Goal: Find specific page/section: Find specific page/section

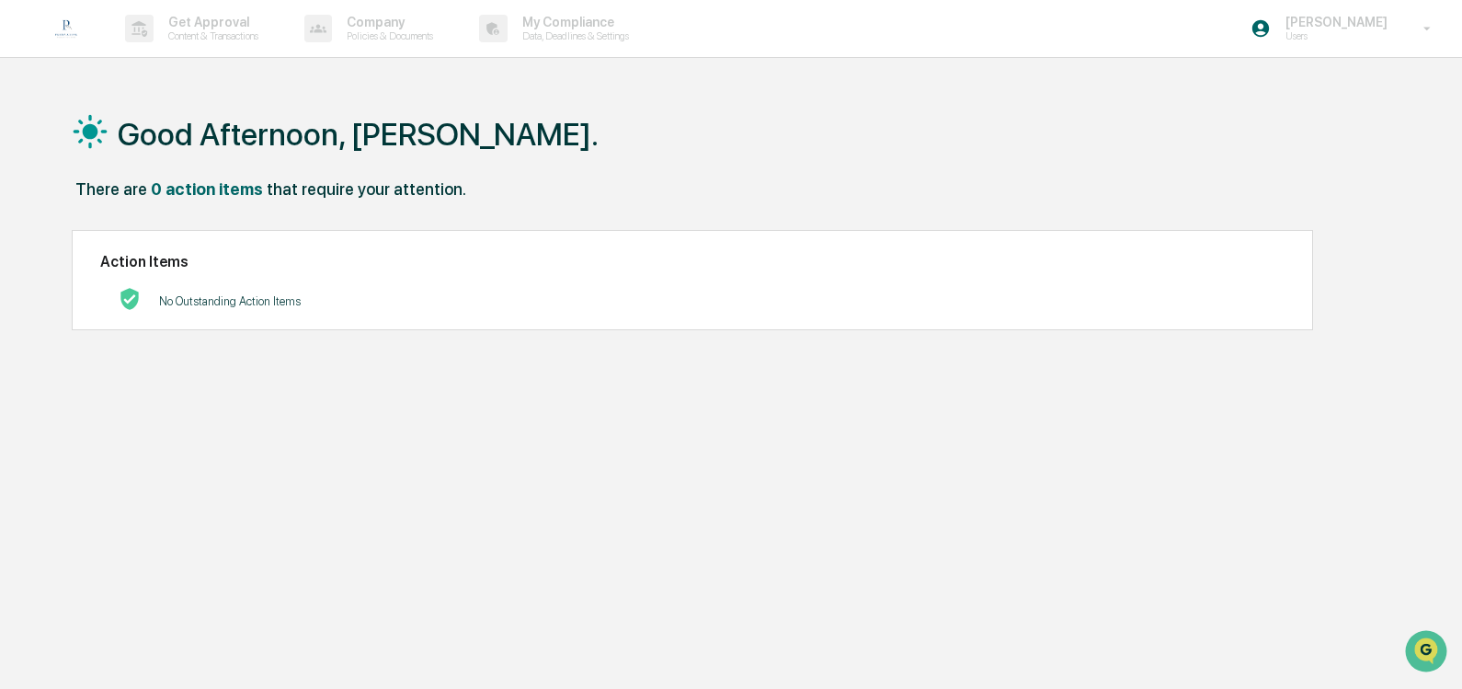
click at [71, 32] on img at bounding box center [66, 28] width 44 height 44
click at [1365, 35] on p "Users" at bounding box center [1333, 35] width 126 height 13
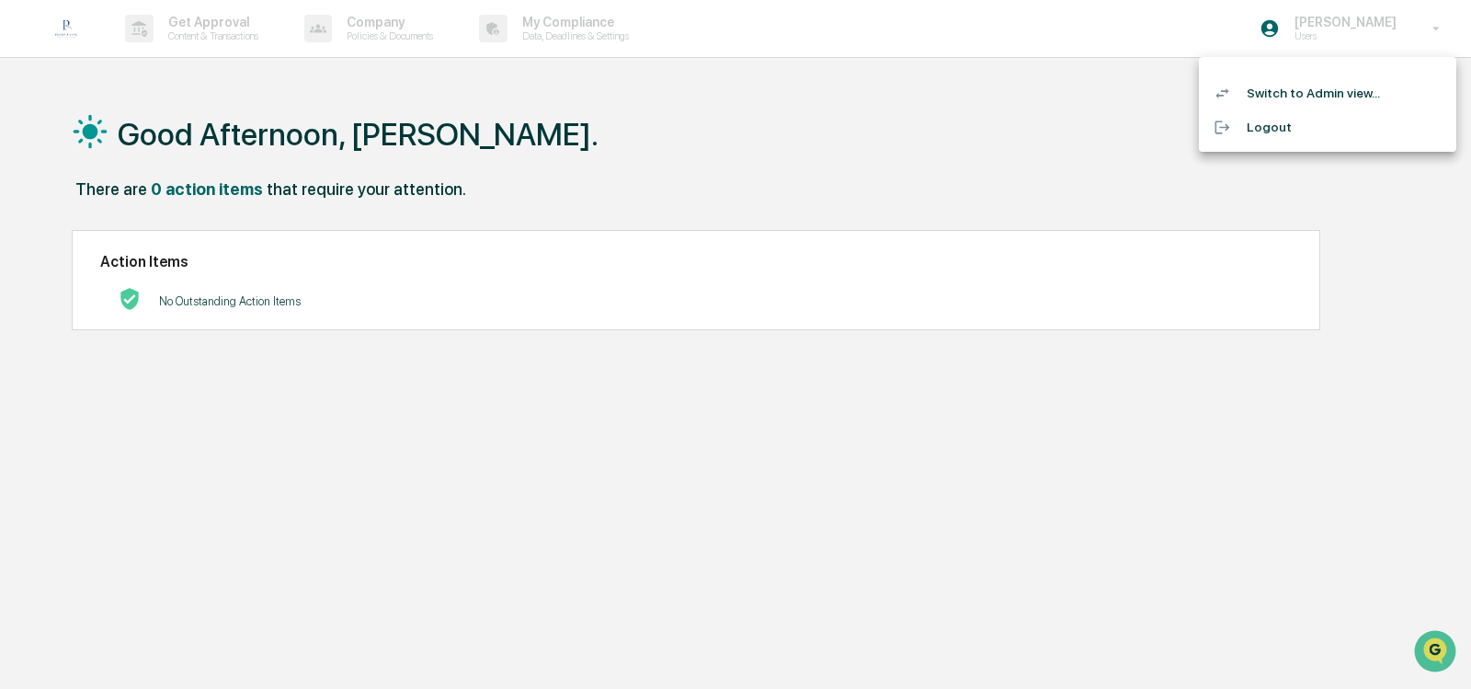
click at [1359, 87] on li "Switch to Admin view..." at bounding box center [1327, 93] width 257 height 34
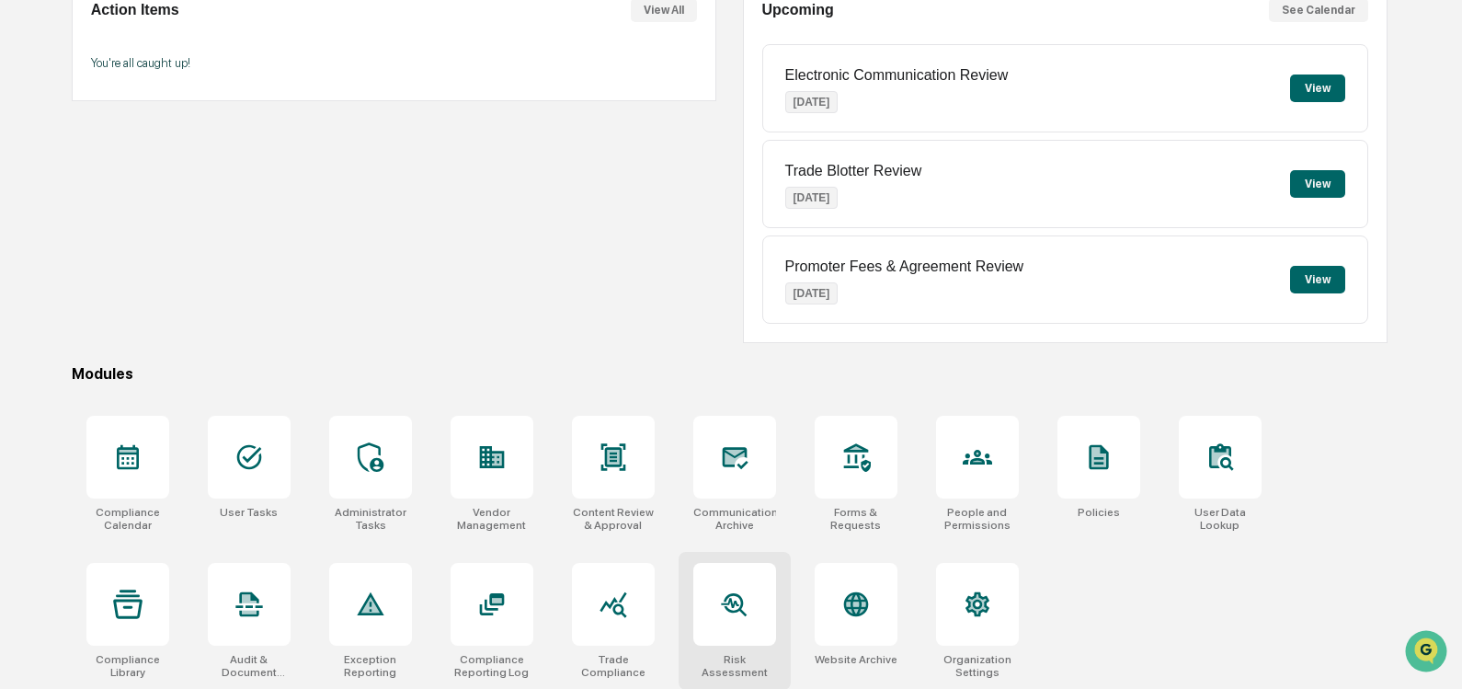
scroll to position [201, 0]
click at [721, 473] on div at bounding box center [734, 456] width 83 height 83
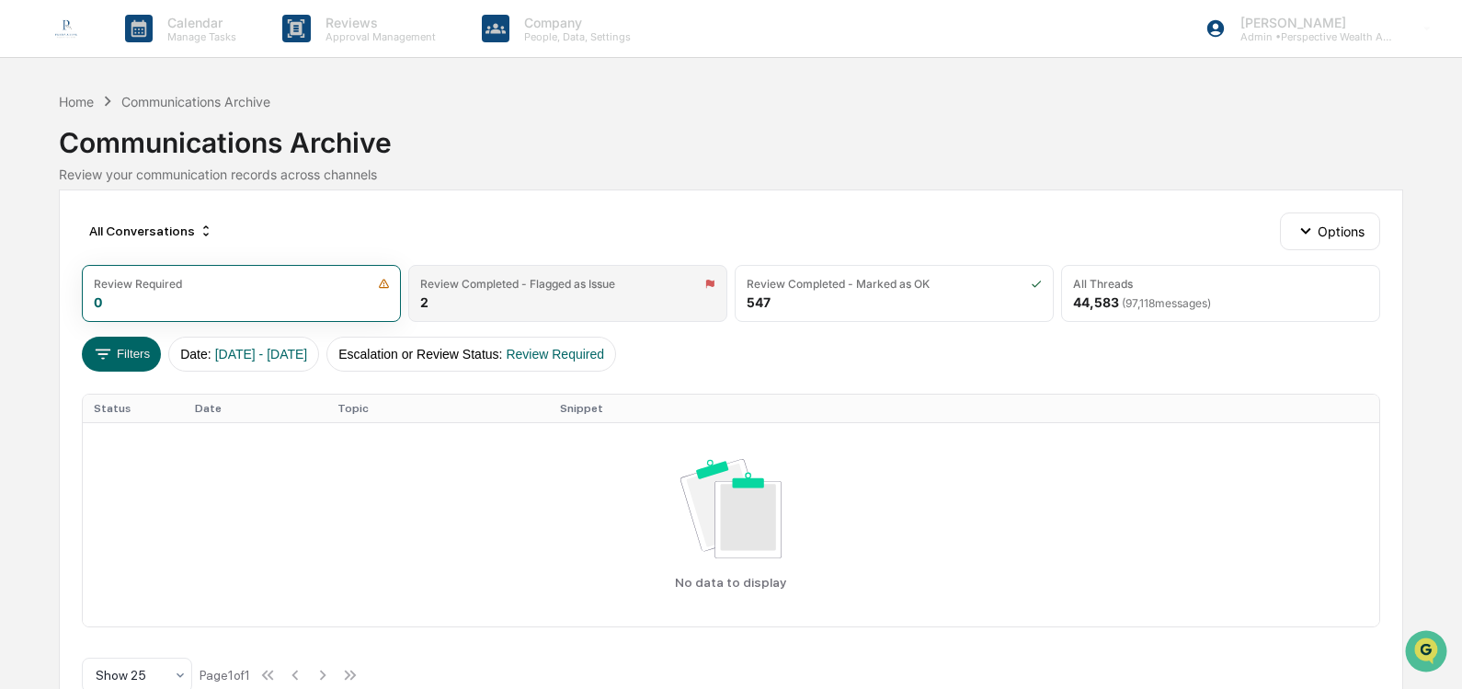
click at [458, 301] on div "Review Completed - Flagged as Issue 2" at bounding box center [567, 293] width 319 height 57
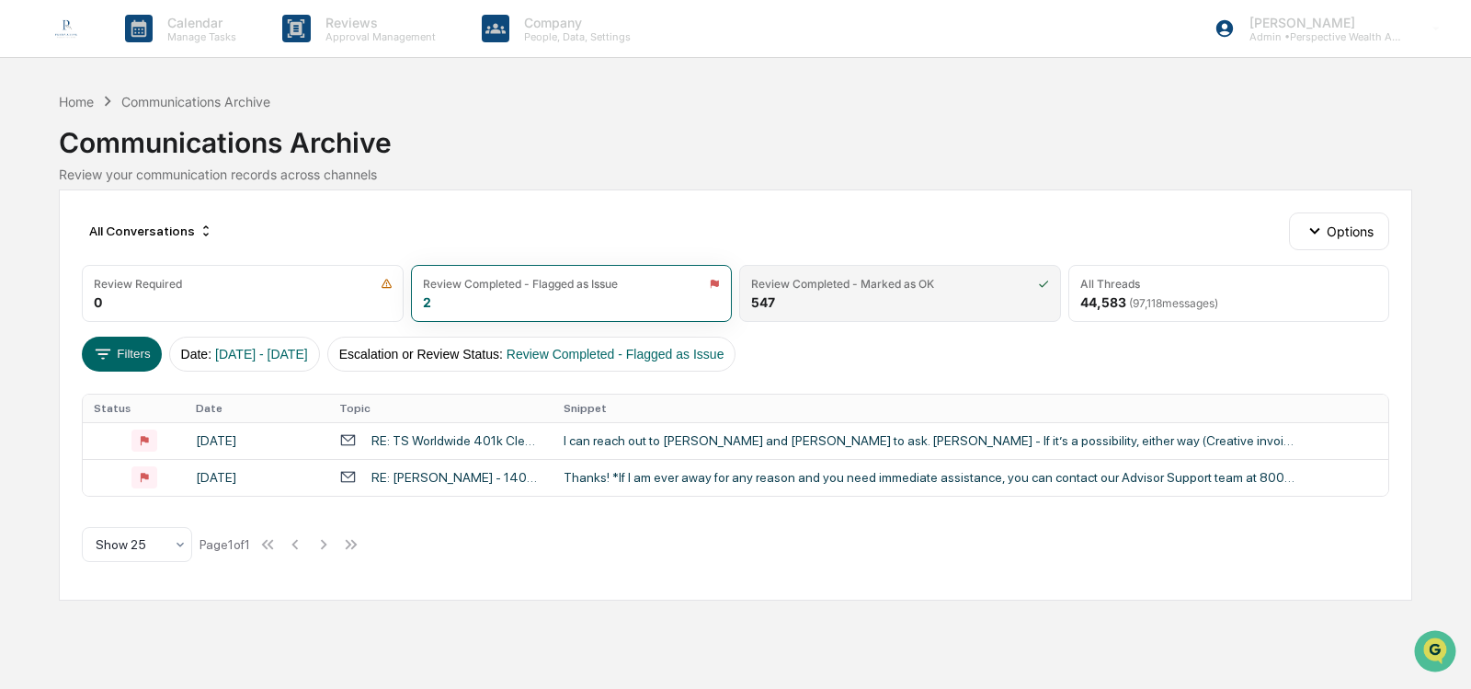
click at [874, 298] on div "Review Completed - Marked as OK 547" at bounding box center [900, 293] width 322 height 57
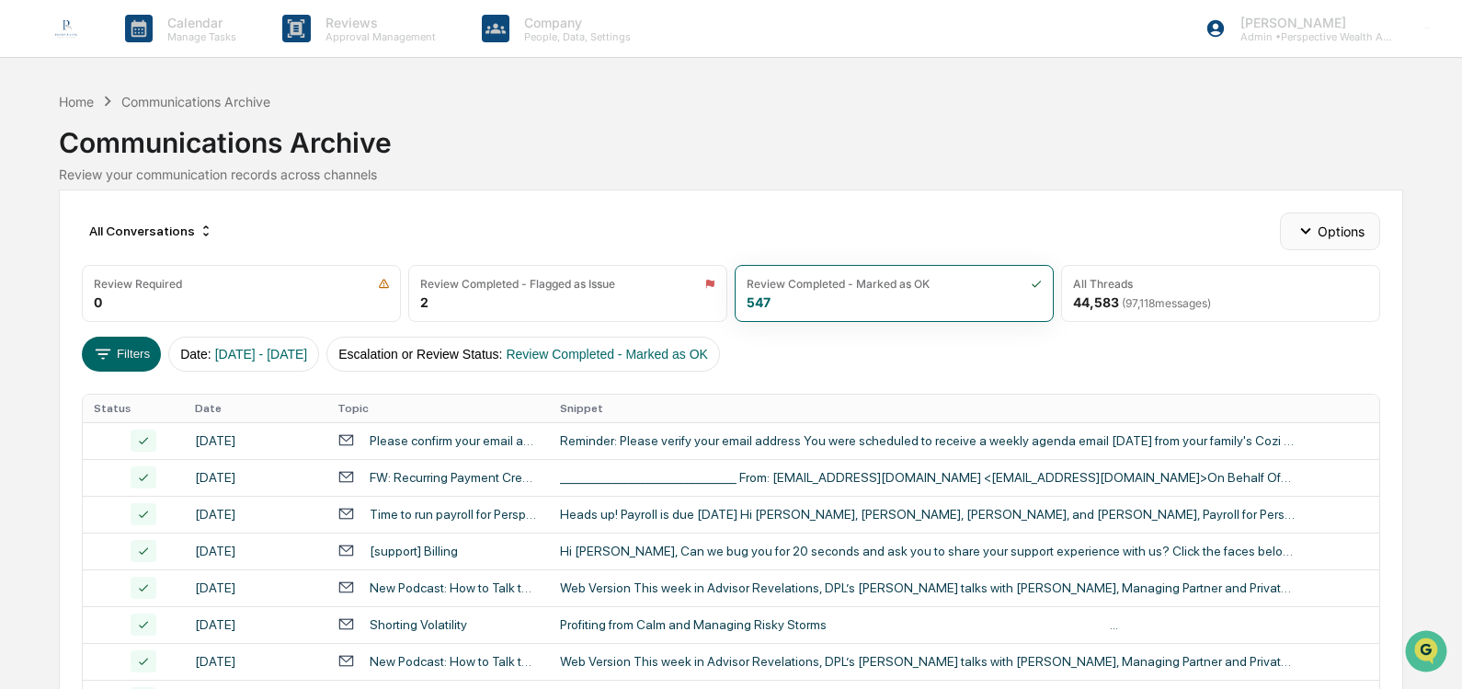
click at [1330, 245] on button "Options" at bounding box center [1330, 230] width 100 height 37
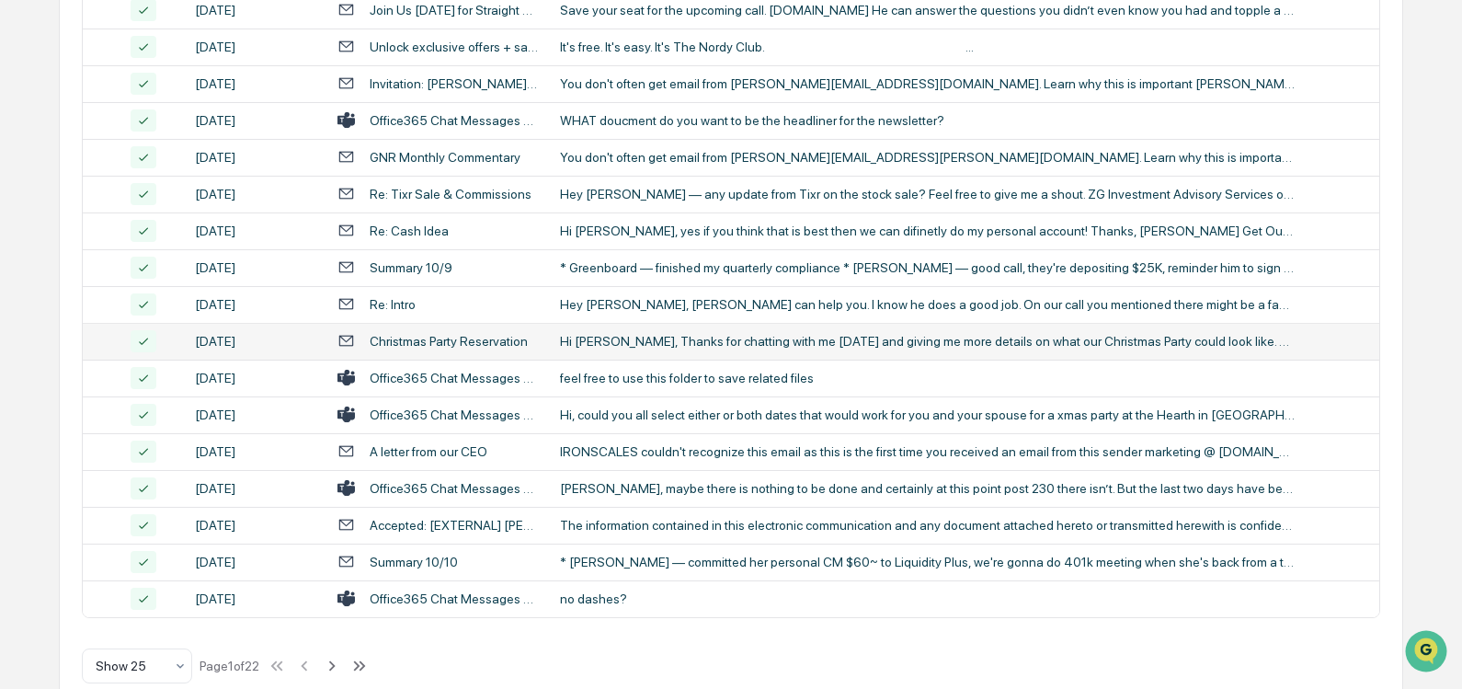
scroll to position [735, 0]
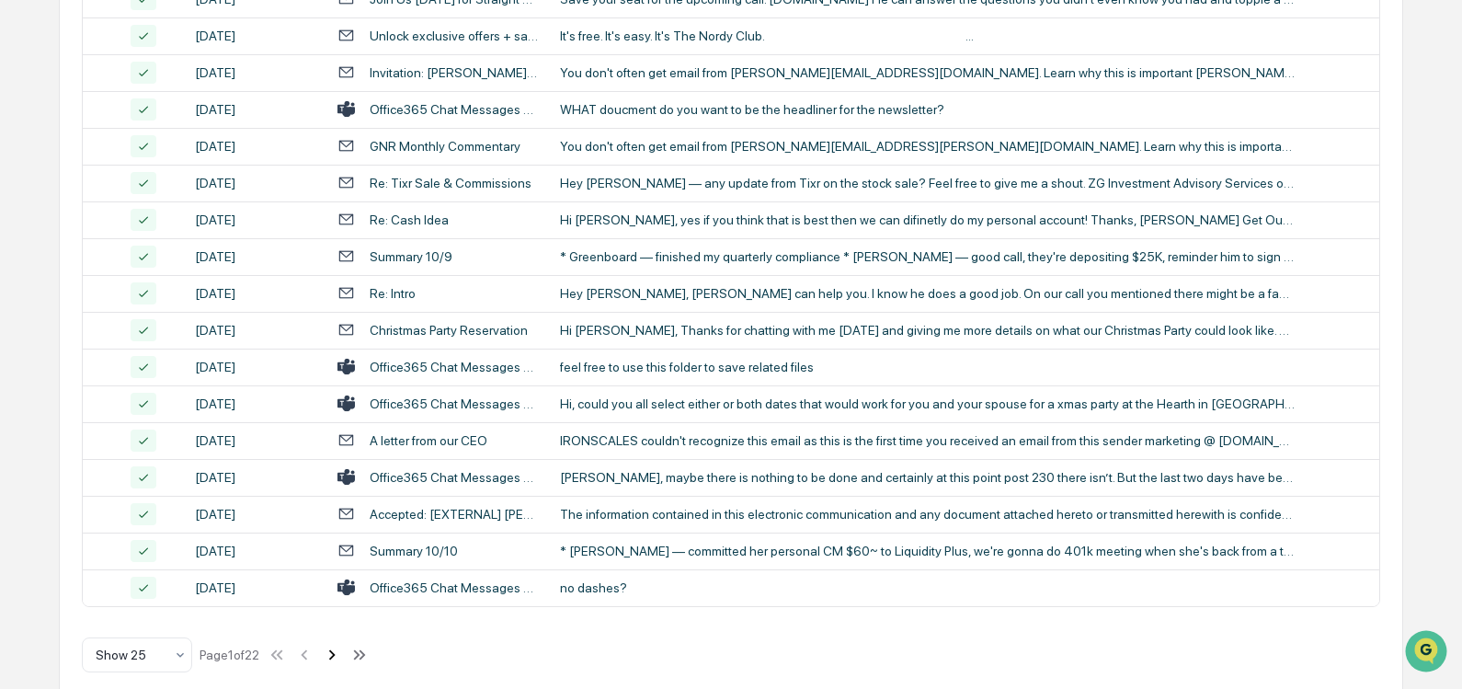
click at [333, 658] on icon at bounding box center [332, 654] width 20 height 20
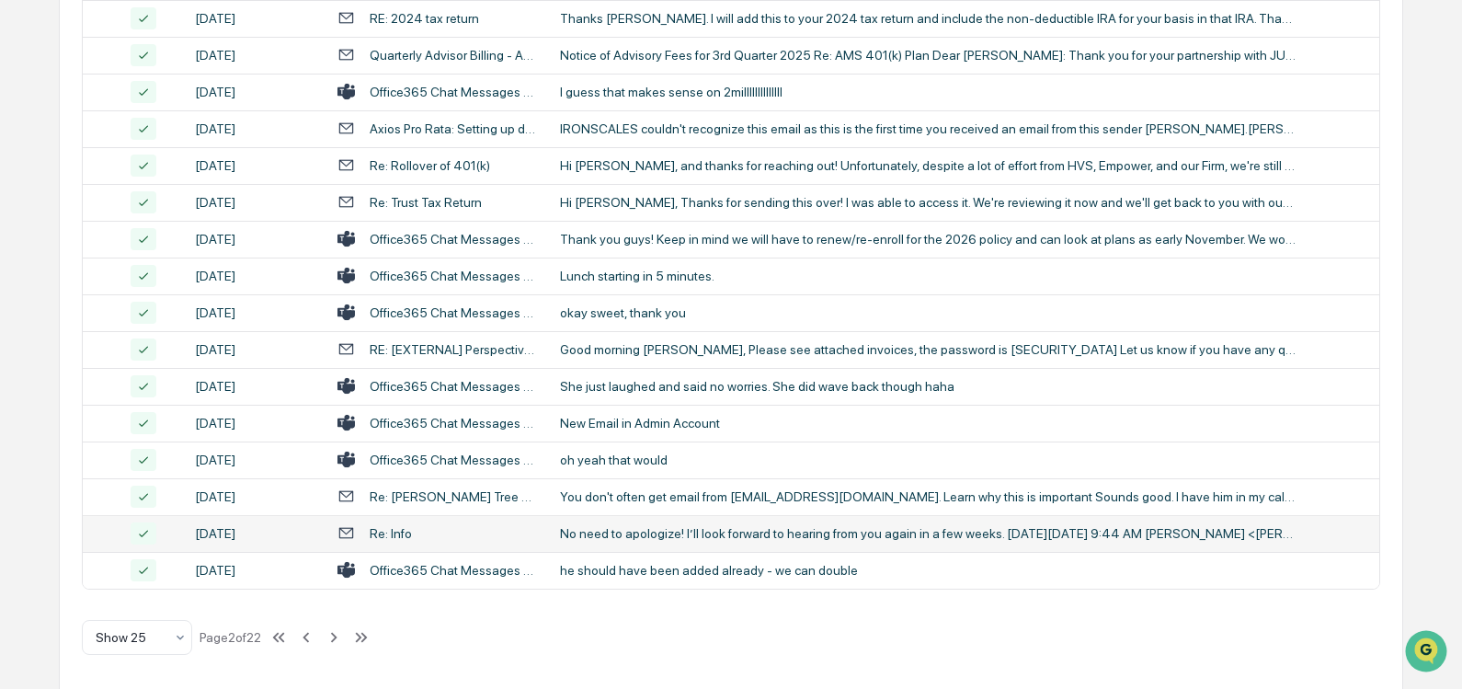
scroll to position [757, 0]
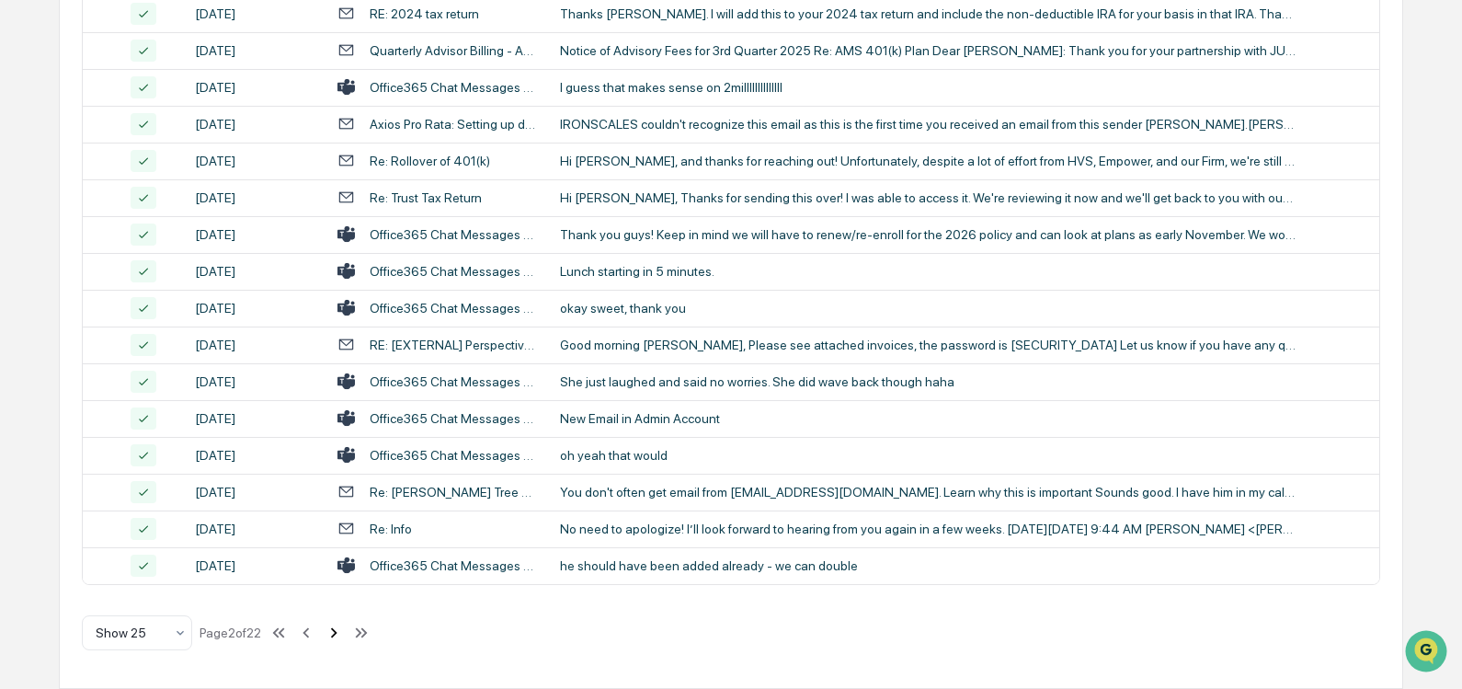
click at [337, 636] on icon at bounding box center [334, 632] width 6 height 10
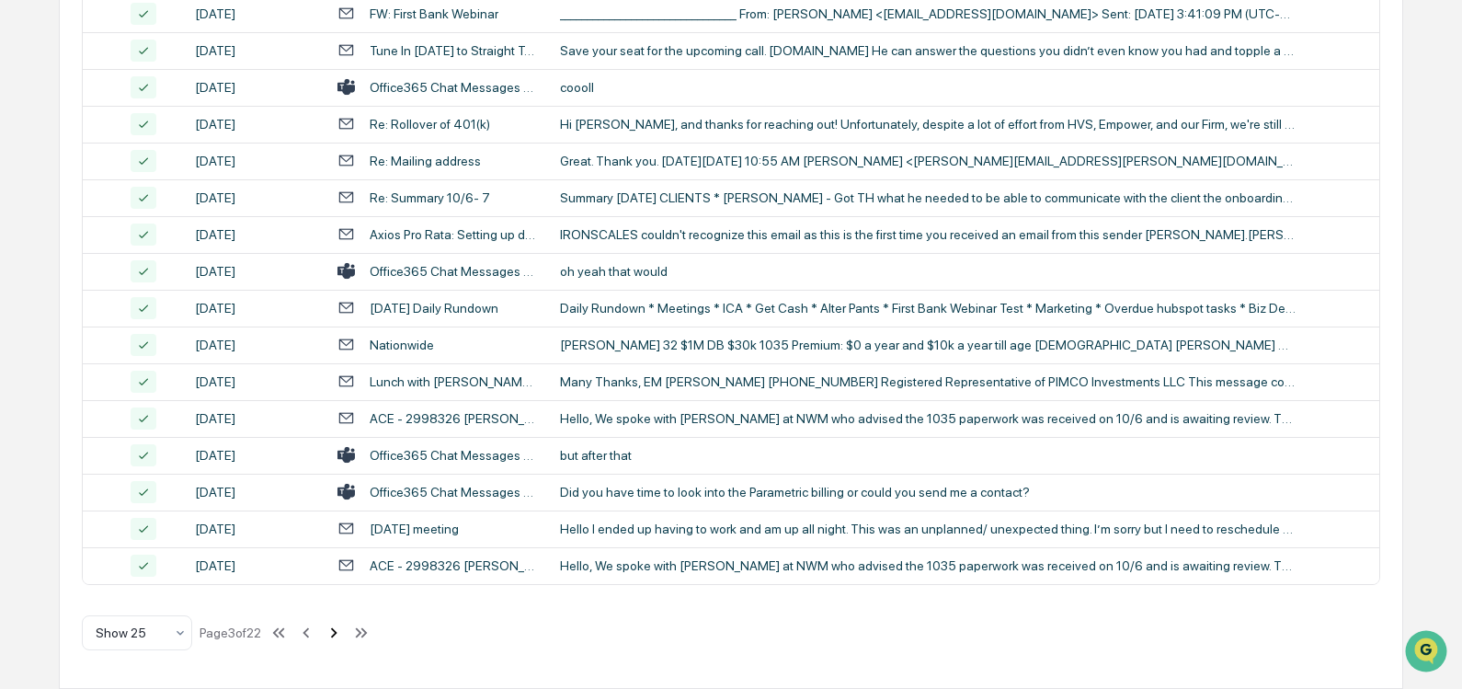
click at [336, 637] on icon at bounding box center [334, 632] width 20 height 20
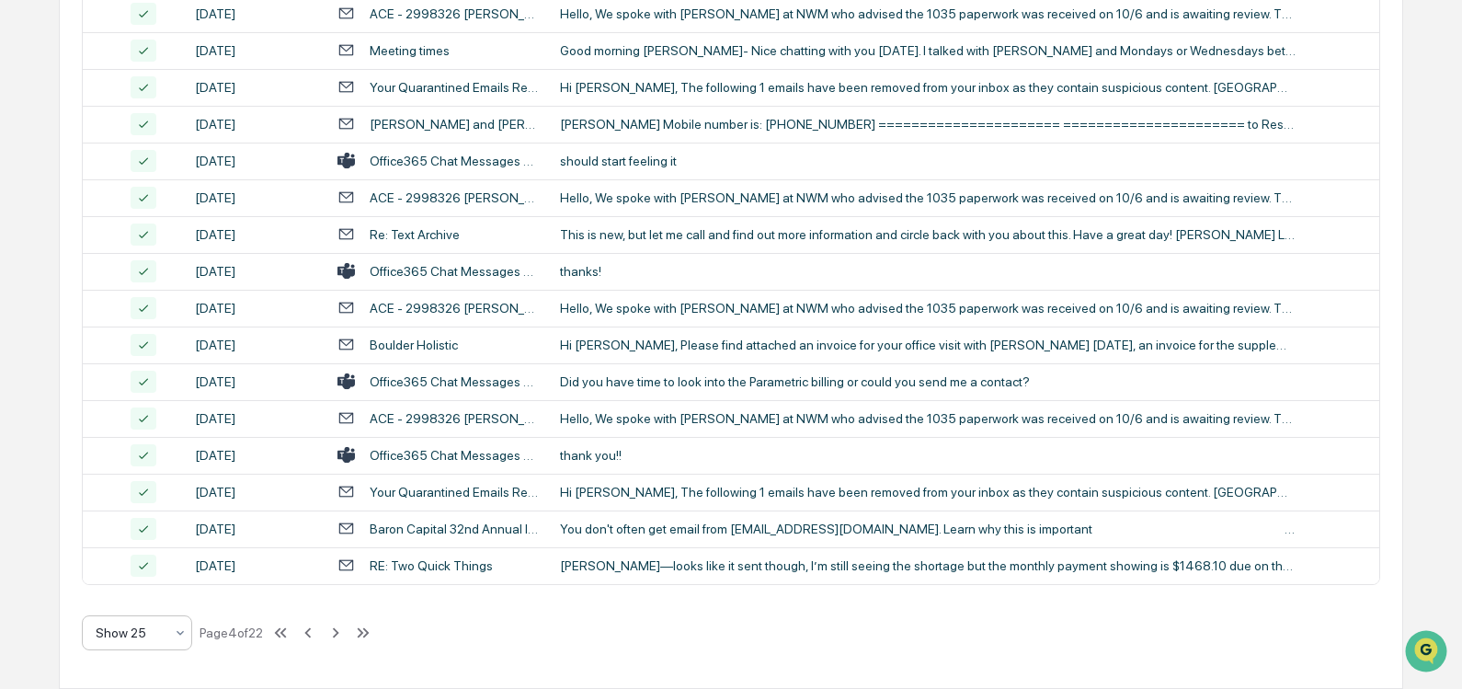
click at [153, 633] on div at bounding box center [130, 632] width 68 height 18
click at [155, 590] on div "Show 100" at bounding box center [137, 584] width 108 height 37
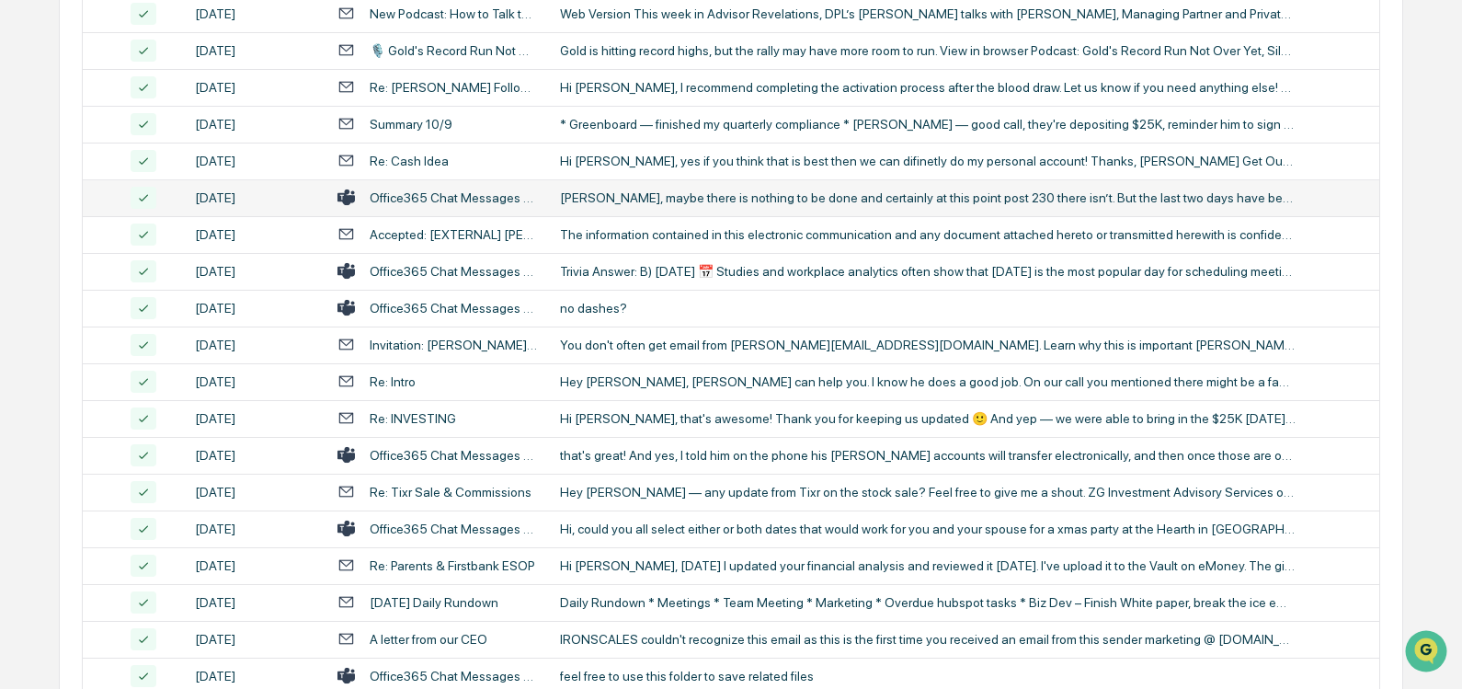
click at [891, 203] on div "[PERSON_NAME], maybe there is nothing to be done and certainly at this point po…" at bounding box center [927, 197] width 735 height 15
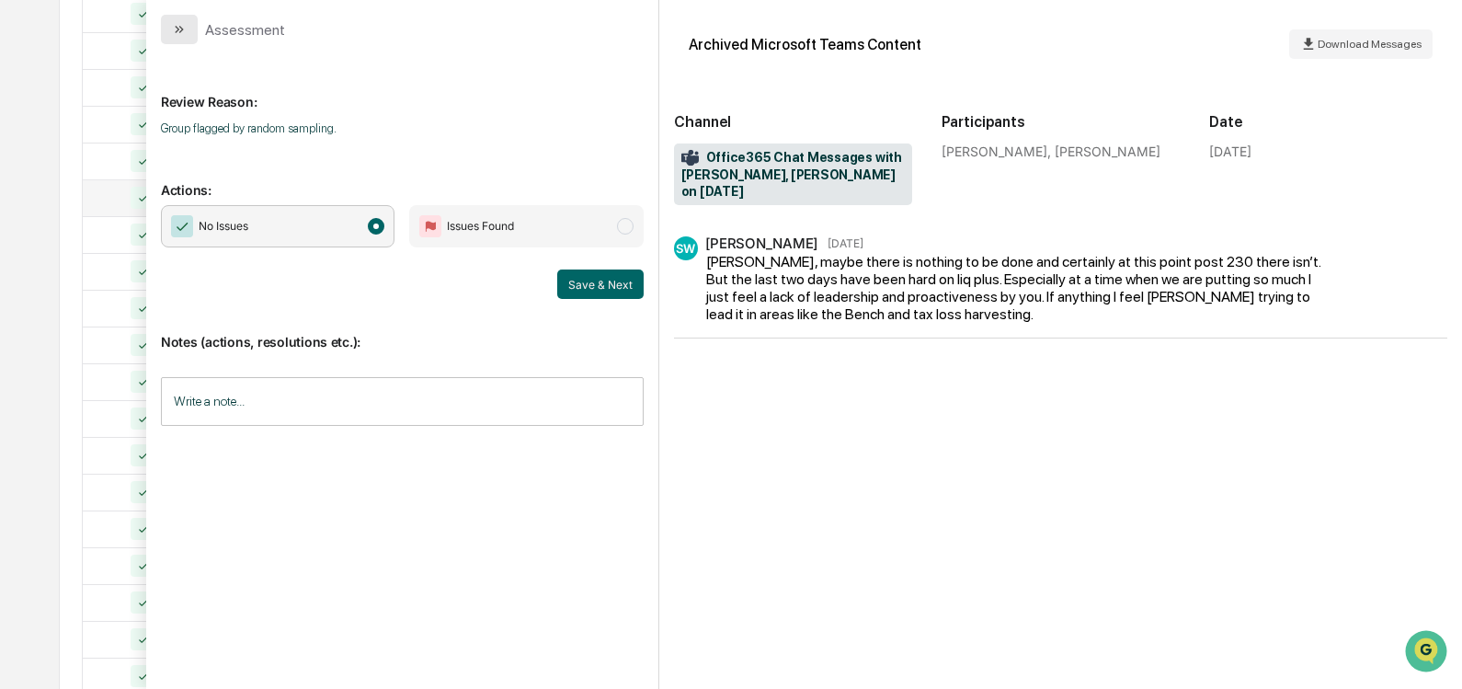
click at [170, 33] on button "modal" at bounding box center [179, 29] width 37 height 29
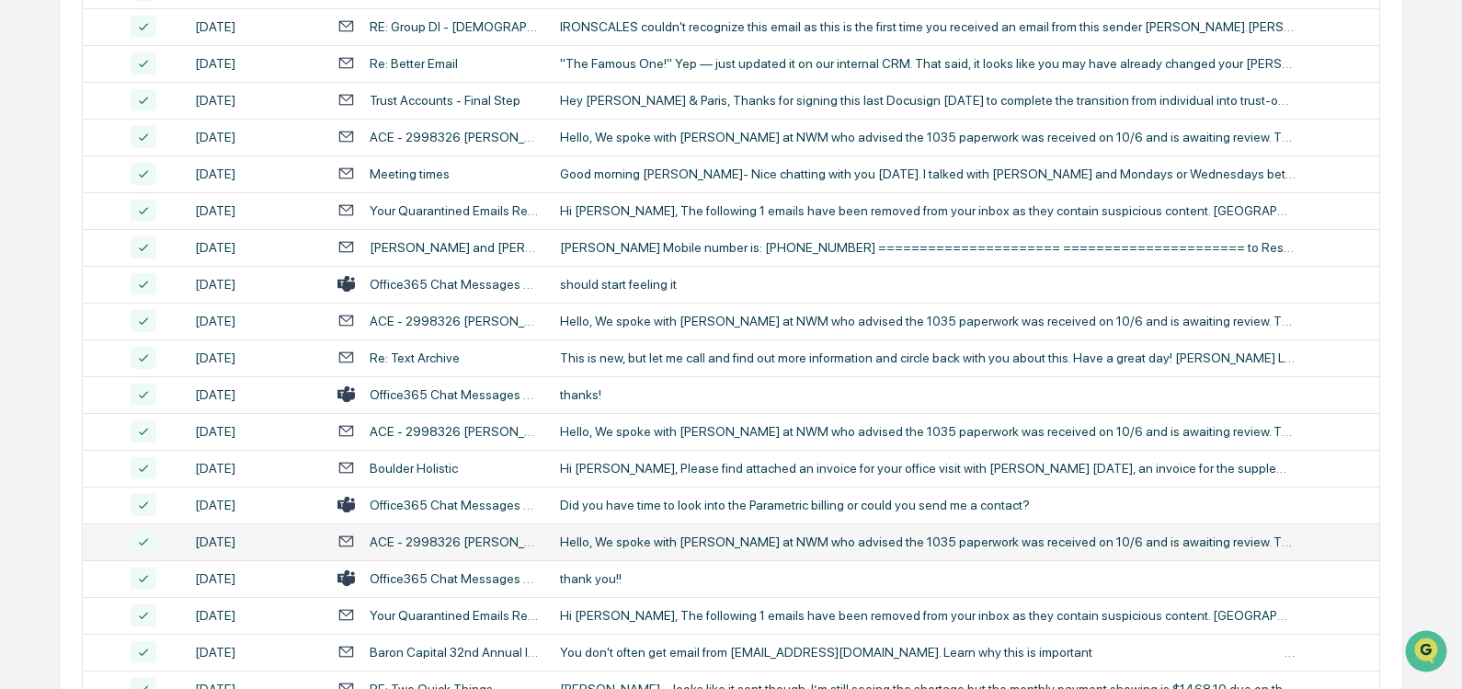
scroll to position [3515, 0]
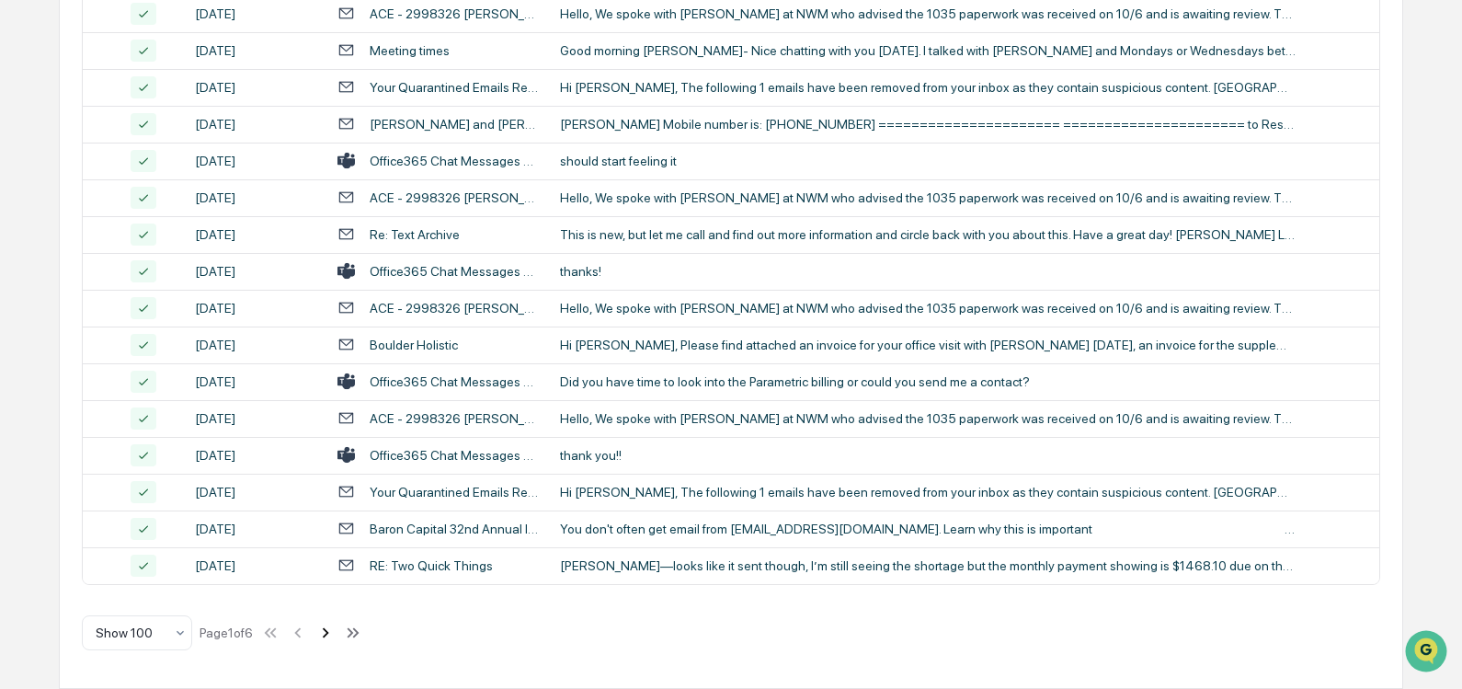
click at [329, 632] on icon at bounding box center [326, 632] width 6 height 10
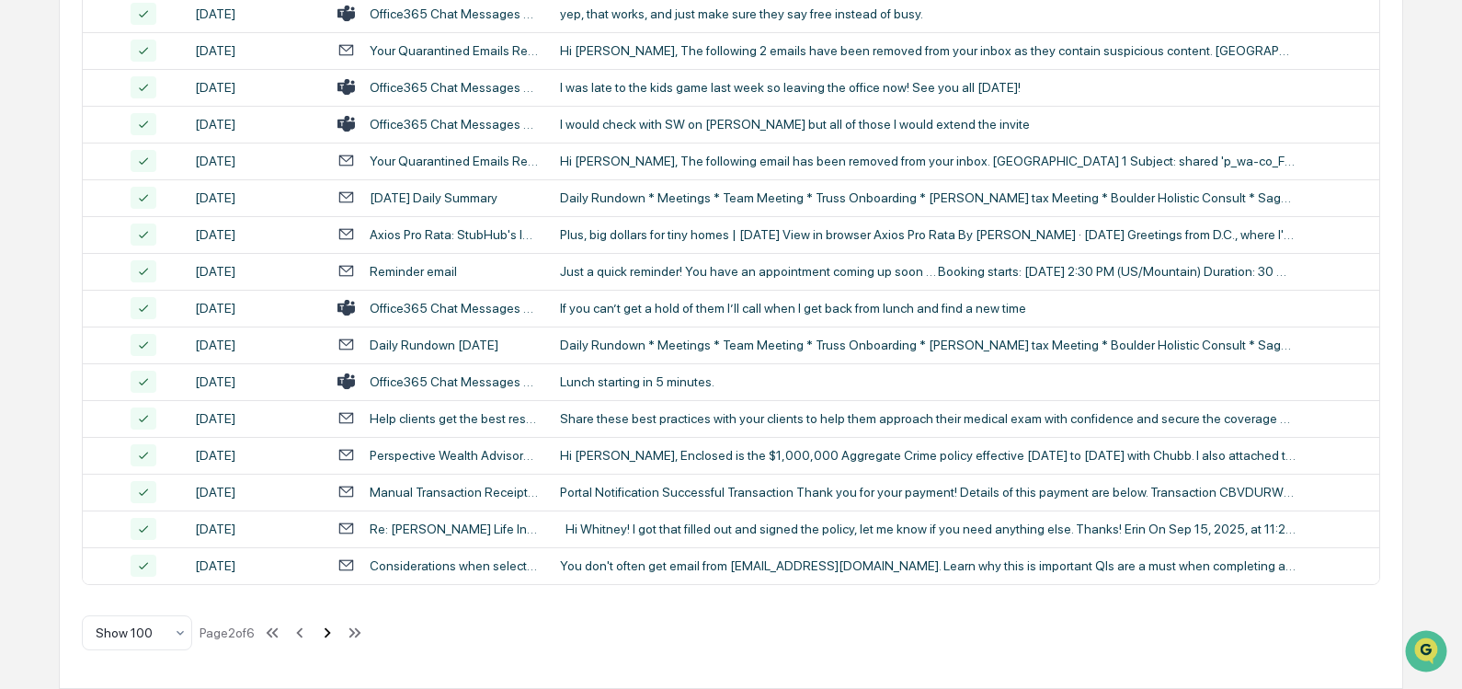
click at [323, 636] on icon at bounding box center [327, 632] width 20 height 20
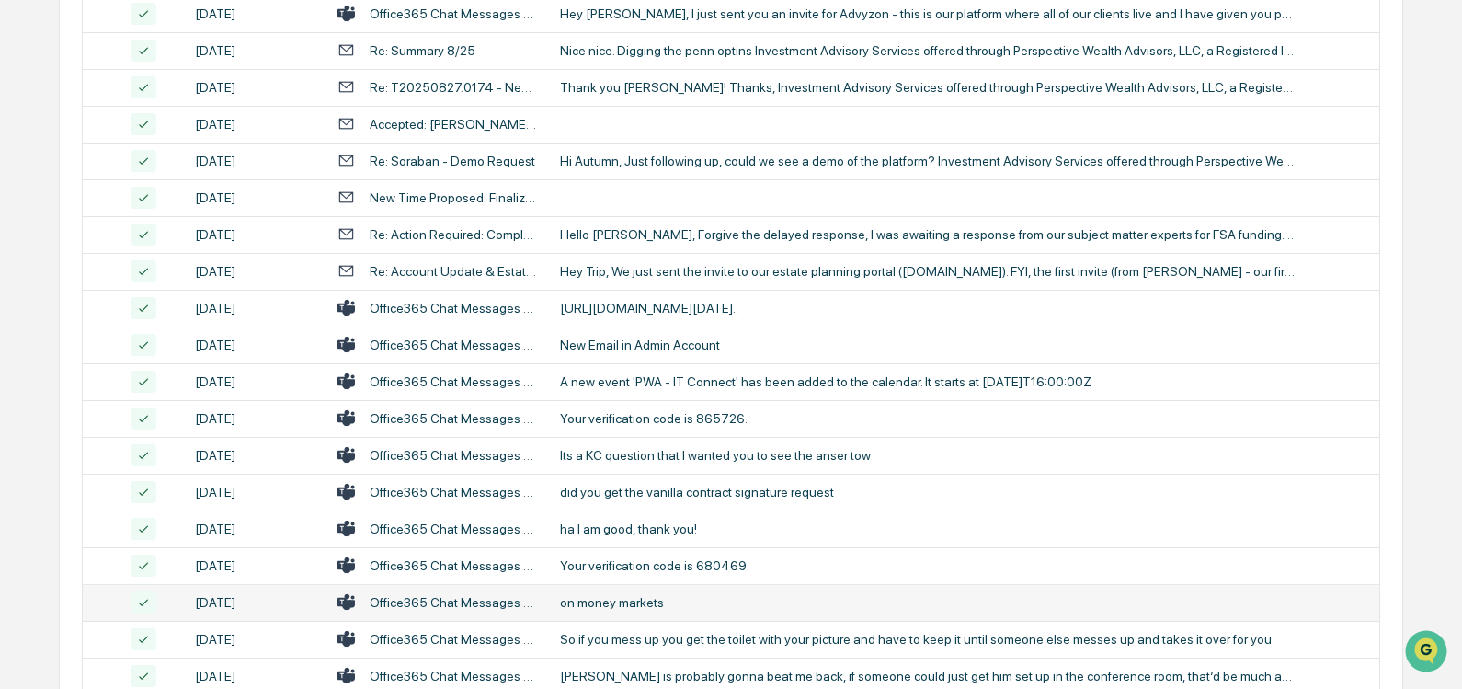
scroll to position [1953, 0]
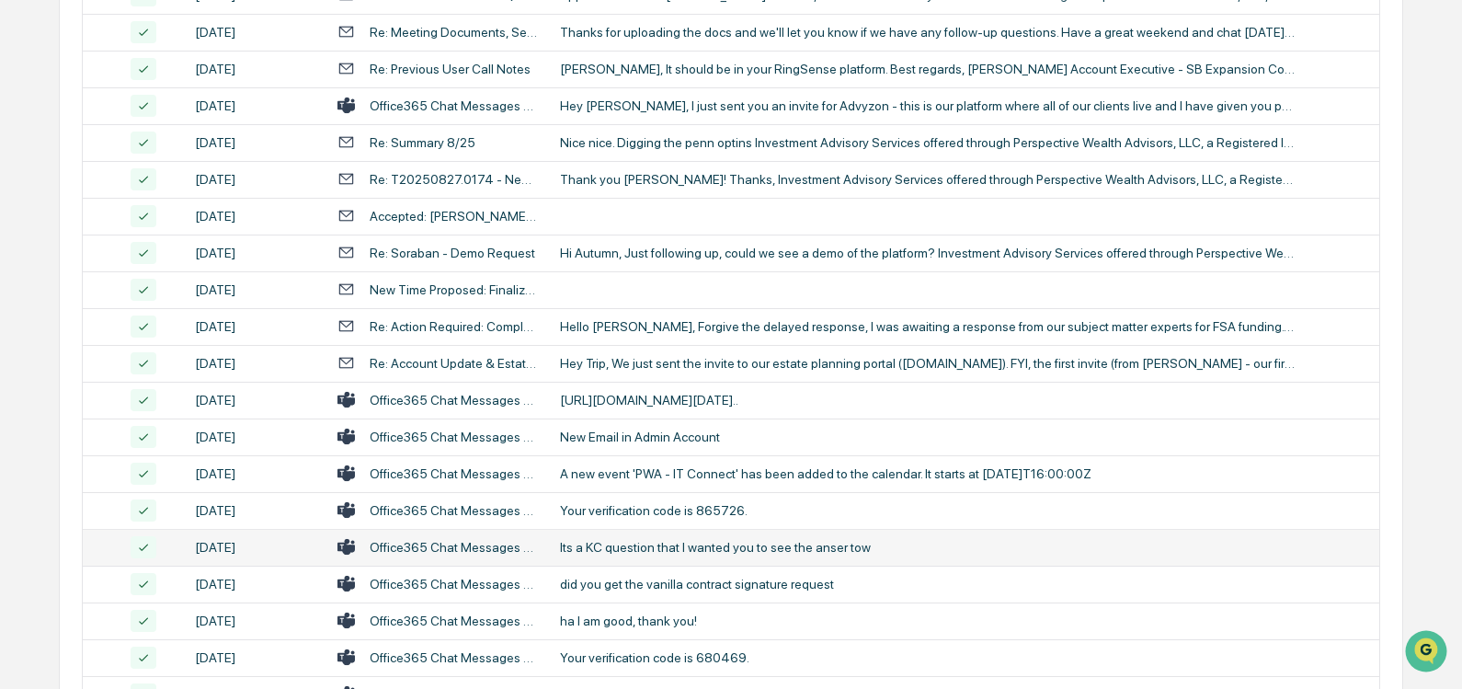
click at [525, 554] on div "Office365 Chat Messages with [PERSON_NAME], [PERSON_NAME], [PERSON_NAME], [PERS…" at bounding box center [437, 546] width 201 height 17
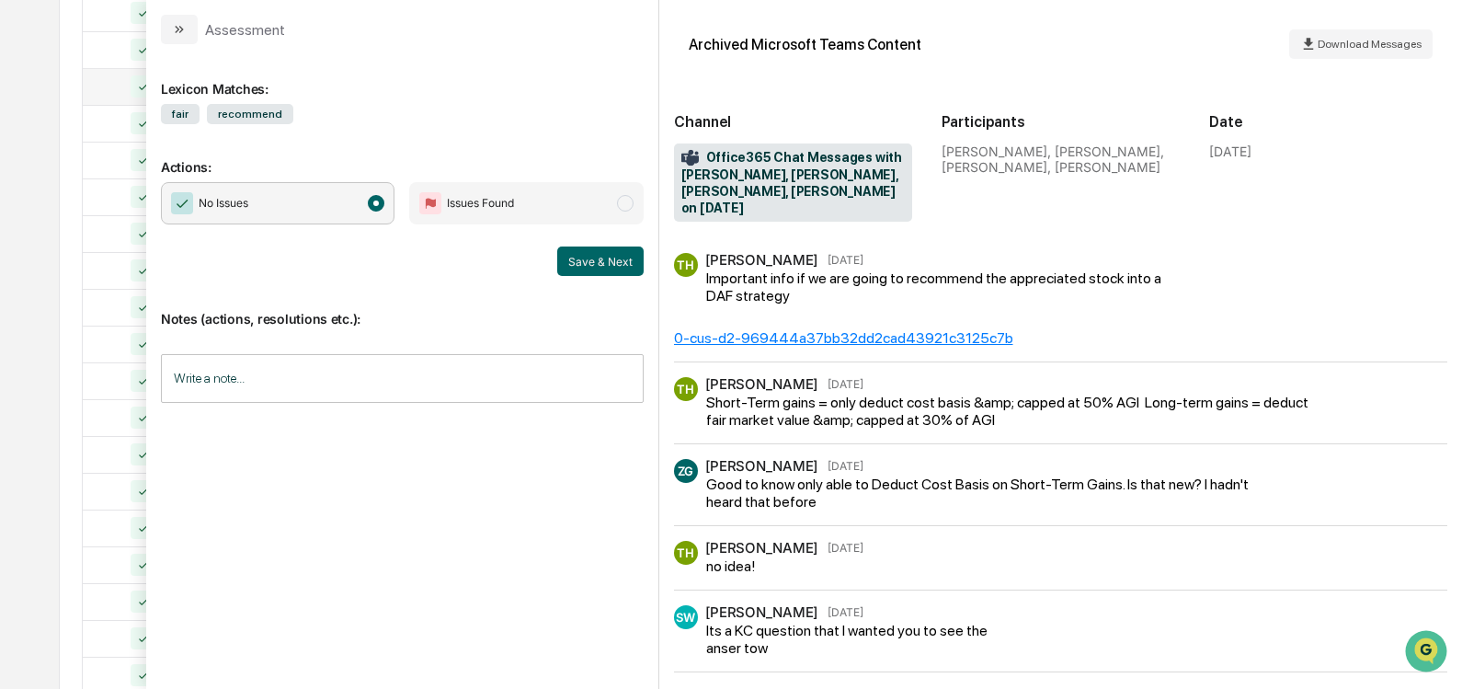
scroll to position [2412, 0]
click at [183, 29] on icon "modal" at bounding box center [181, 29] width 5 height 7
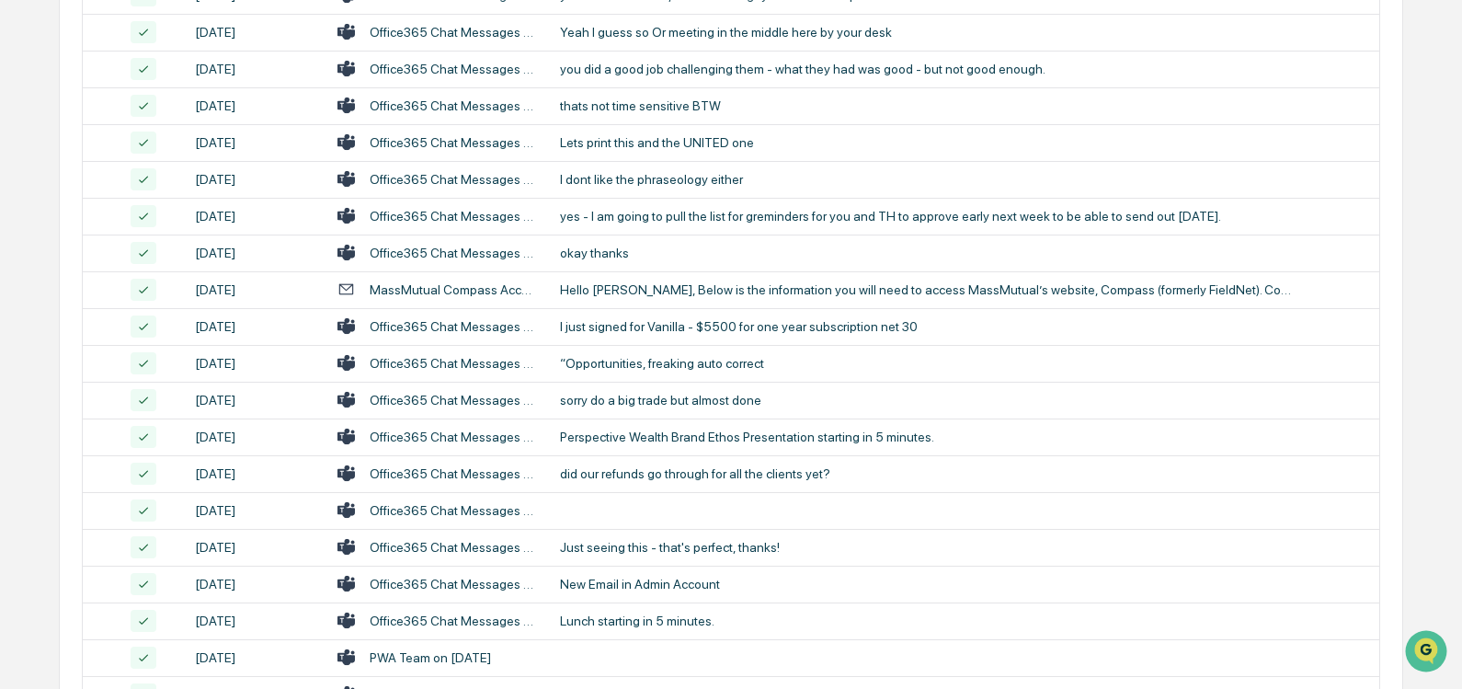
scroll to position [3515, 0]
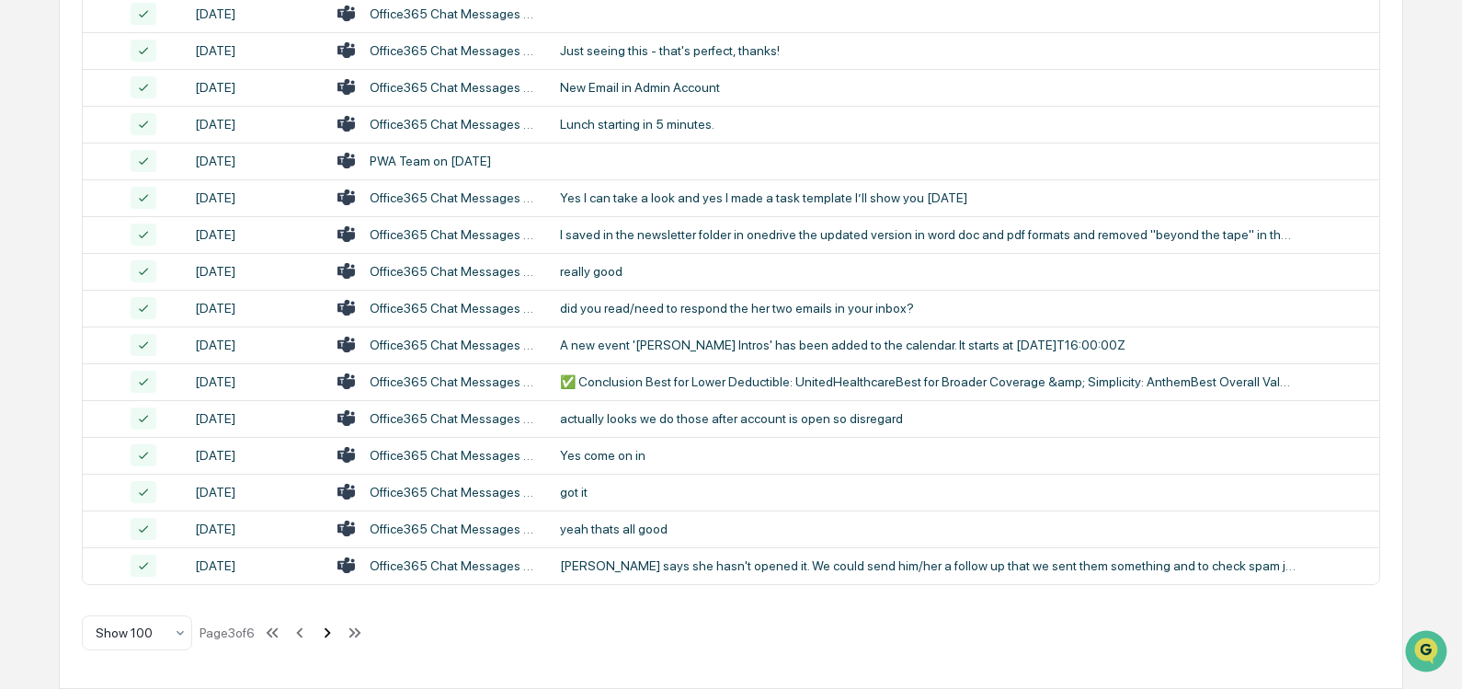
click at [336, 632] on icon at bounding box center [327, 632] width 20 height 20
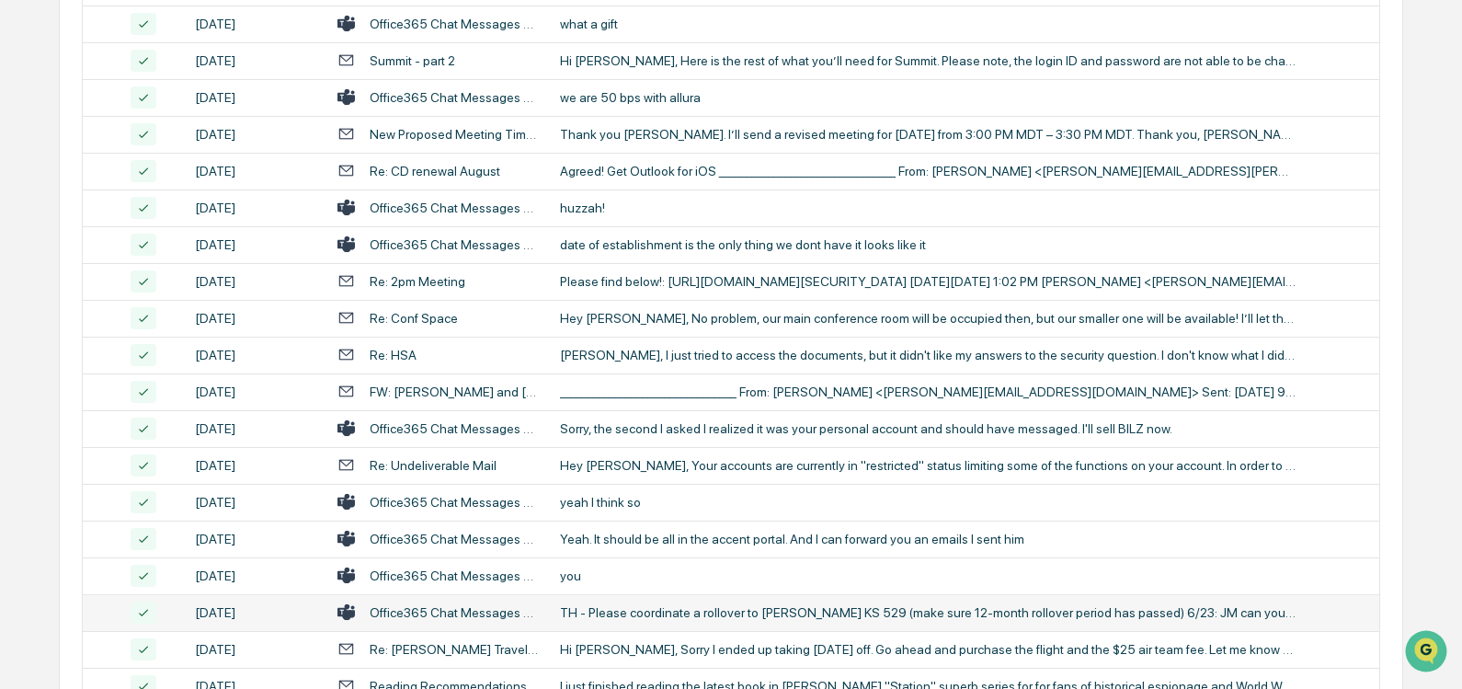
scroll to position [2136, 0]
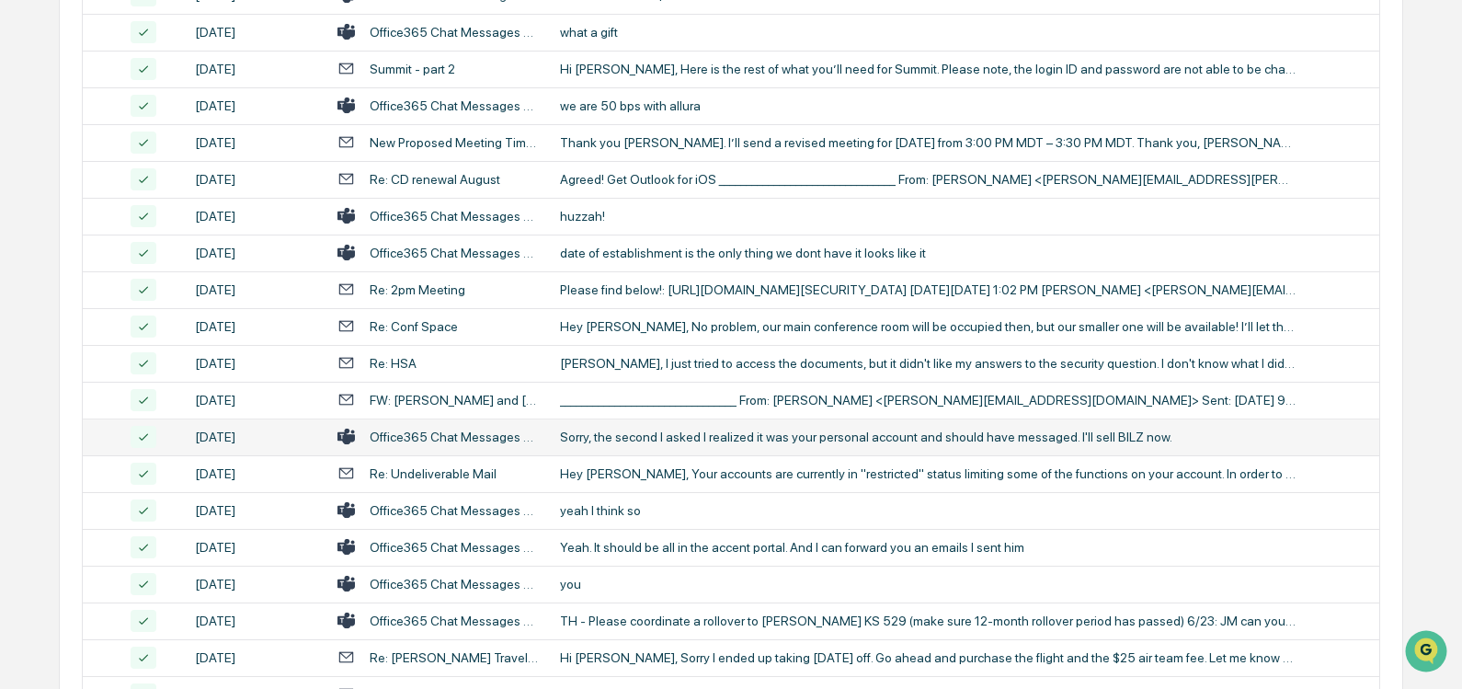
click at [684, 427] on td "Sorry, the second I asked I realized it was your personal account and should ha…" at bounding box center [964, 436] width 830 height 37
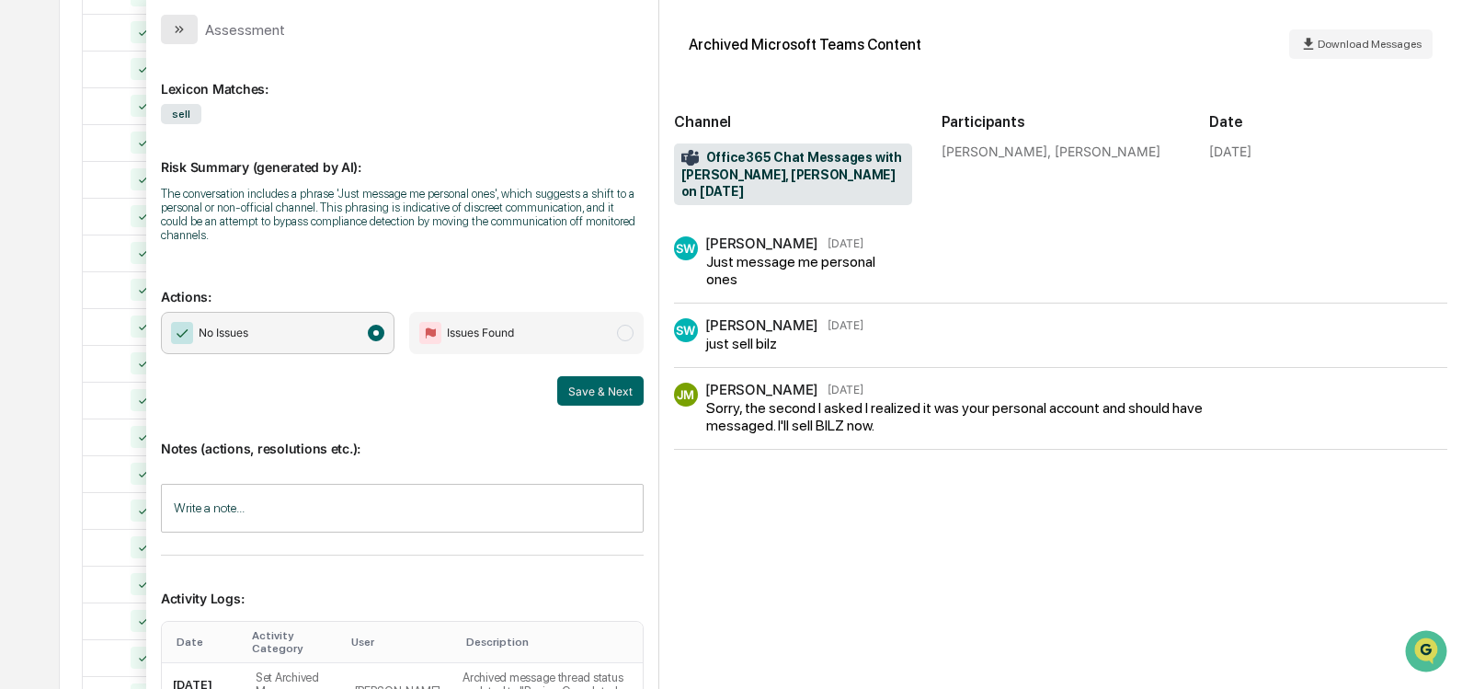
click at [183, 32] on icon "modal" at bounding box center [179, 29] width 15 height 15
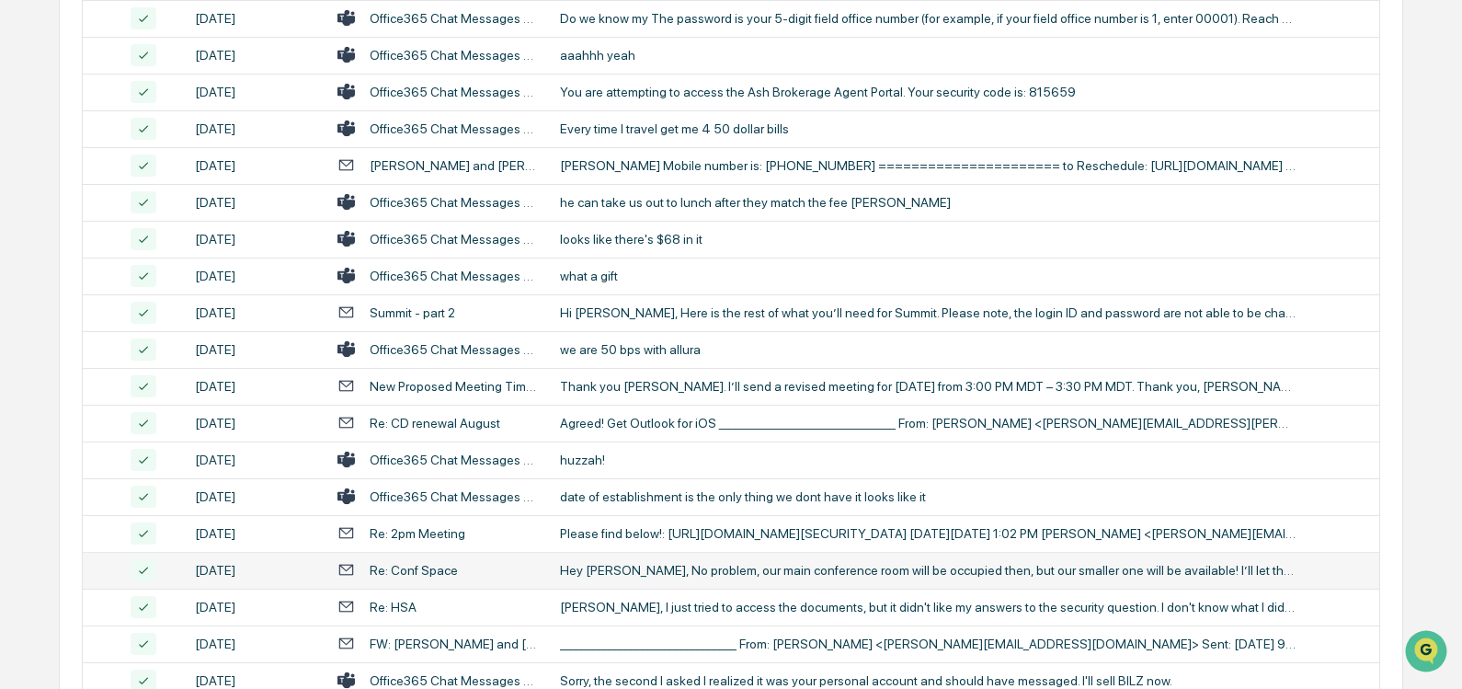
scroll to position [1861, 0]
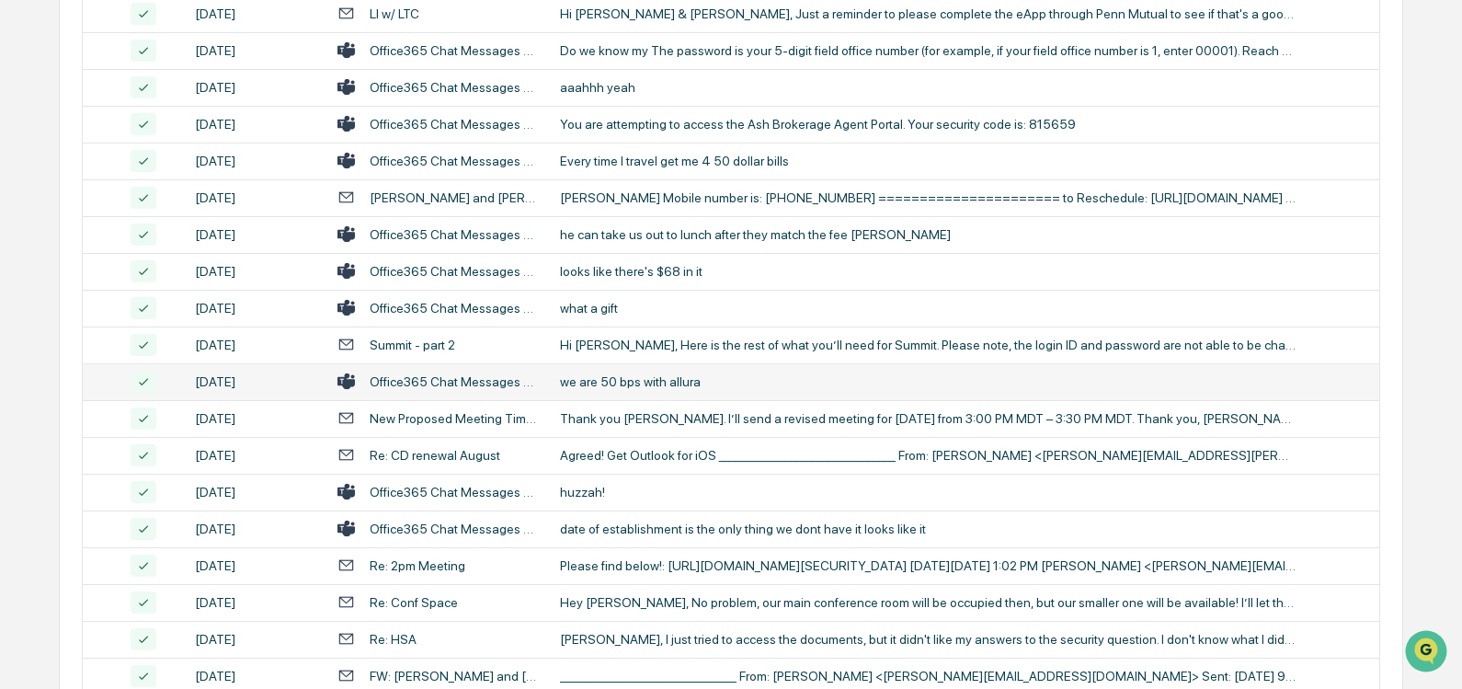
click at [489, 382] on div "Office365 Chat Messages with [PERSON_NAME], [PERSON_NAME] on [DATE]" at bounding box center [454, 381] width 169 height 15
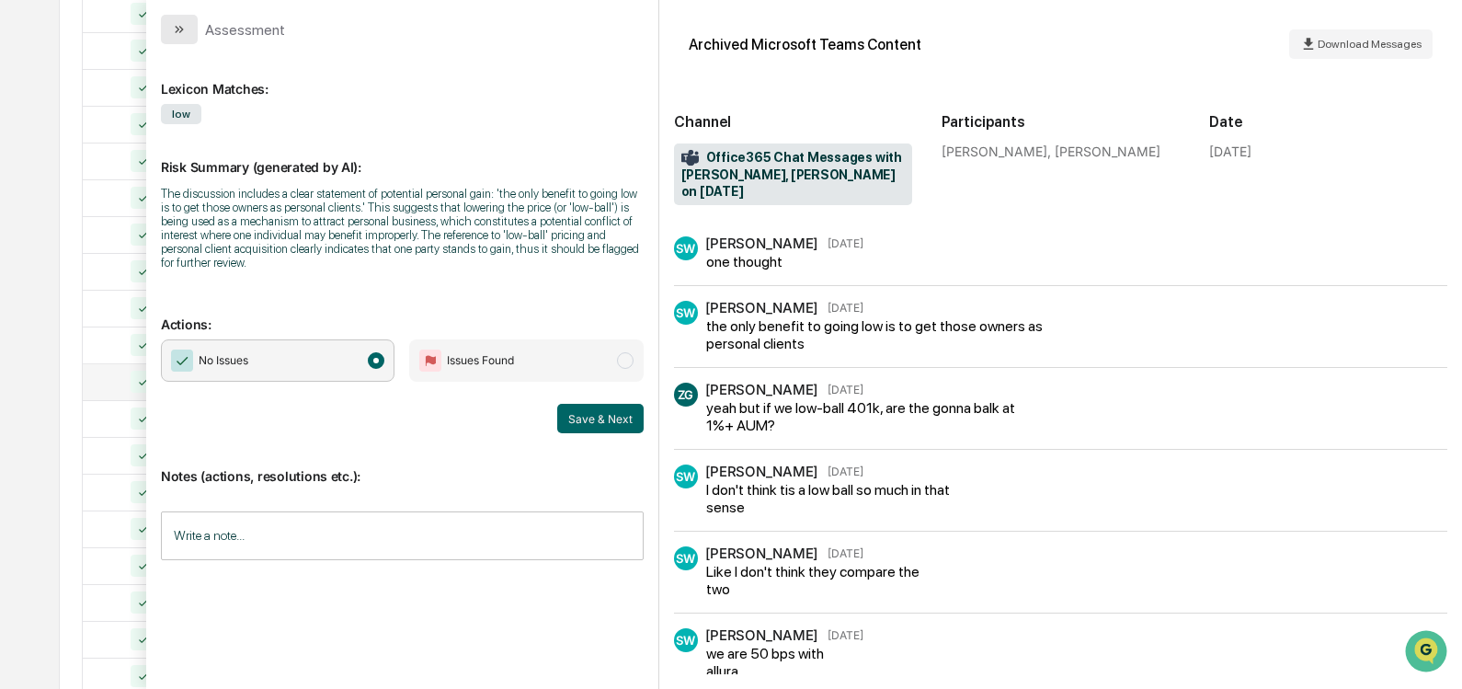
click at [180, 28] on icon "modal" at bounding box center [181, 29] width 5 height 7
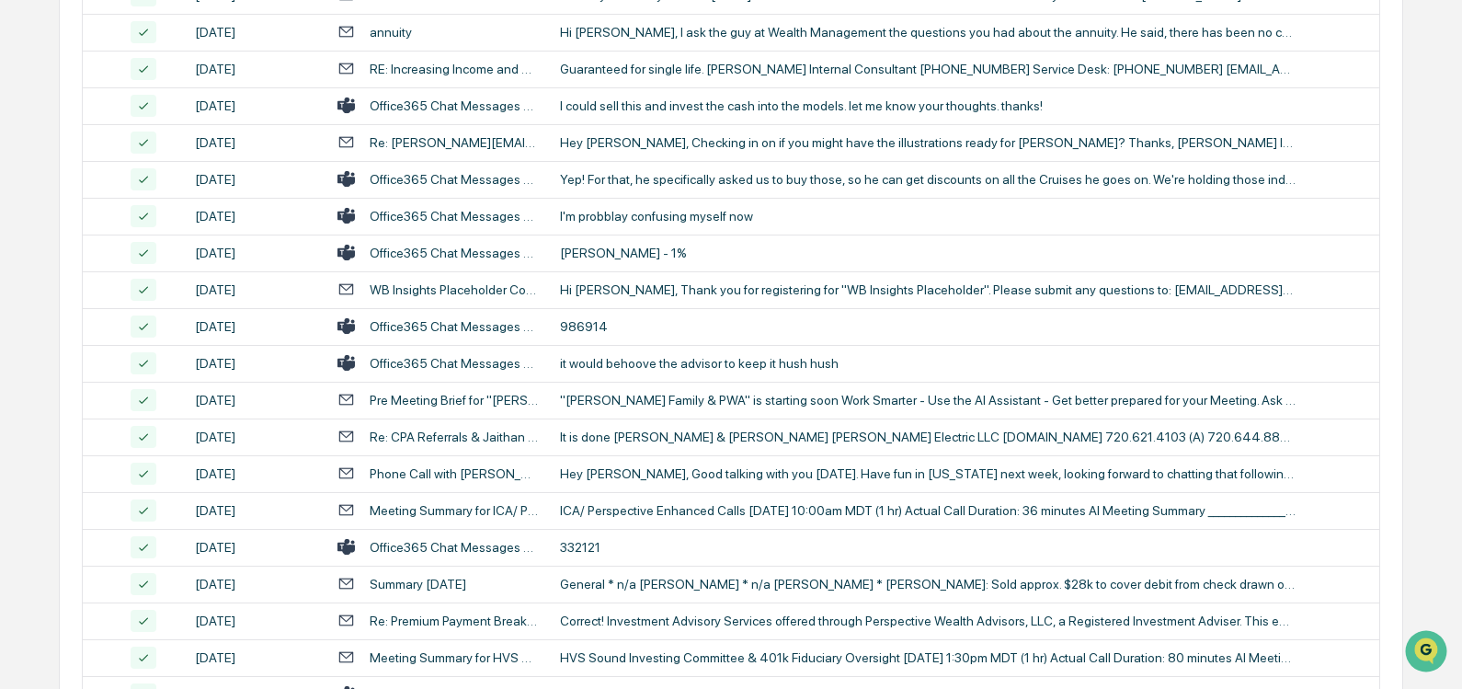
scroll to position [3515, 0]
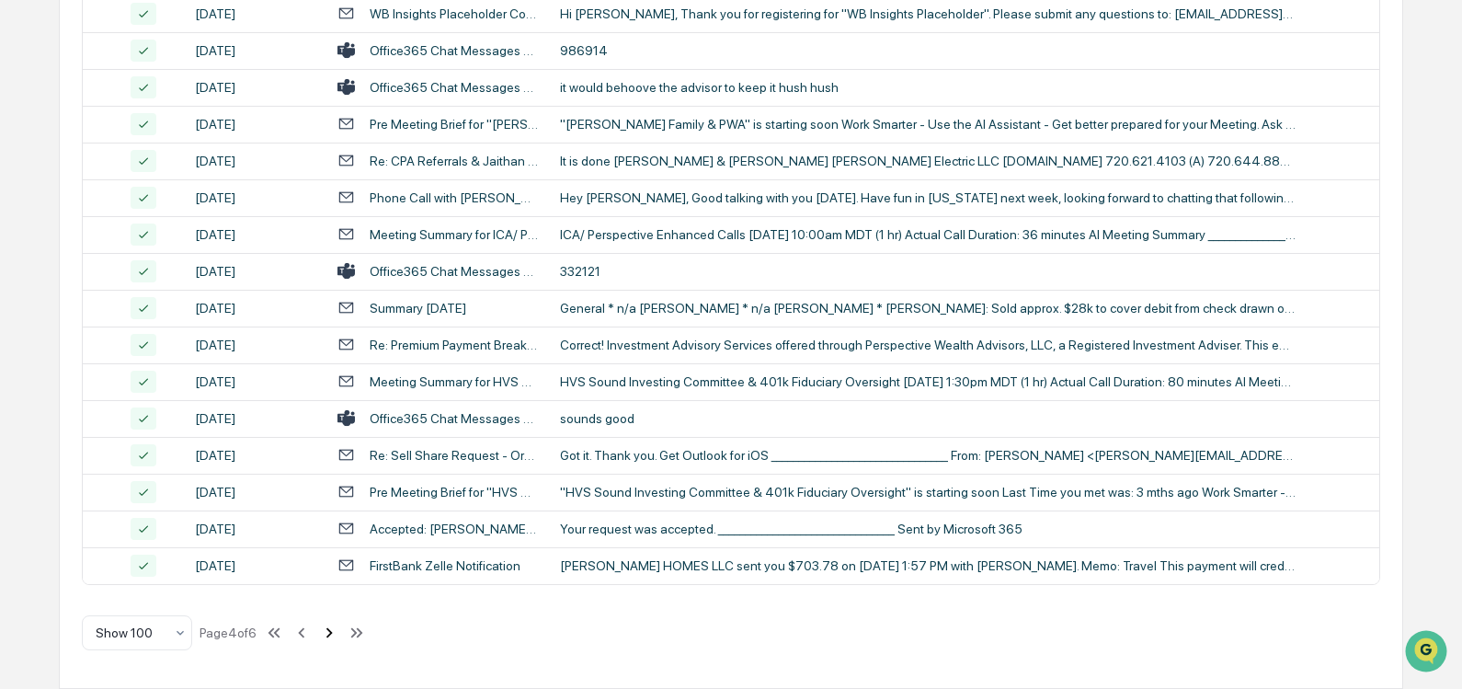
click at [327, 635] on icon at bounding box center [329, 632] width 20 height 20
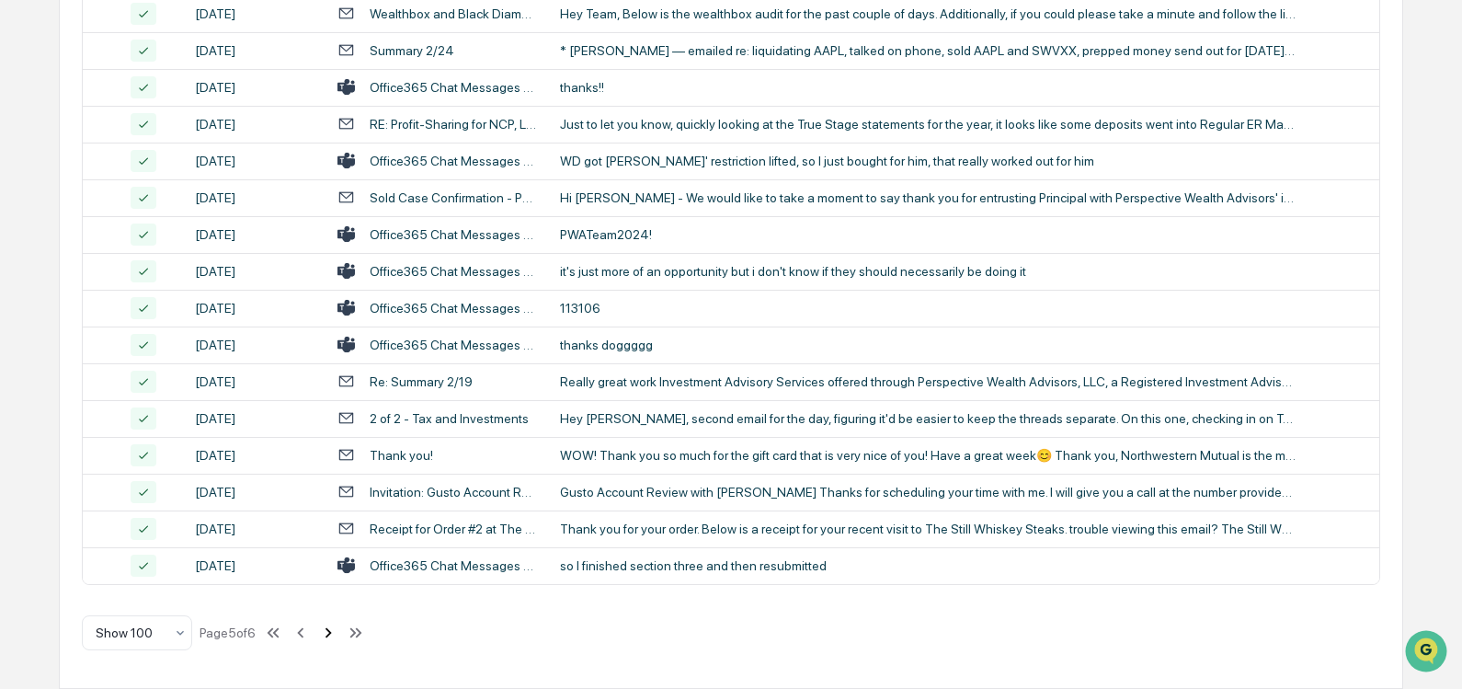
click at [330, 636] on icon at bounding box center [328, 632] width 20 height 20
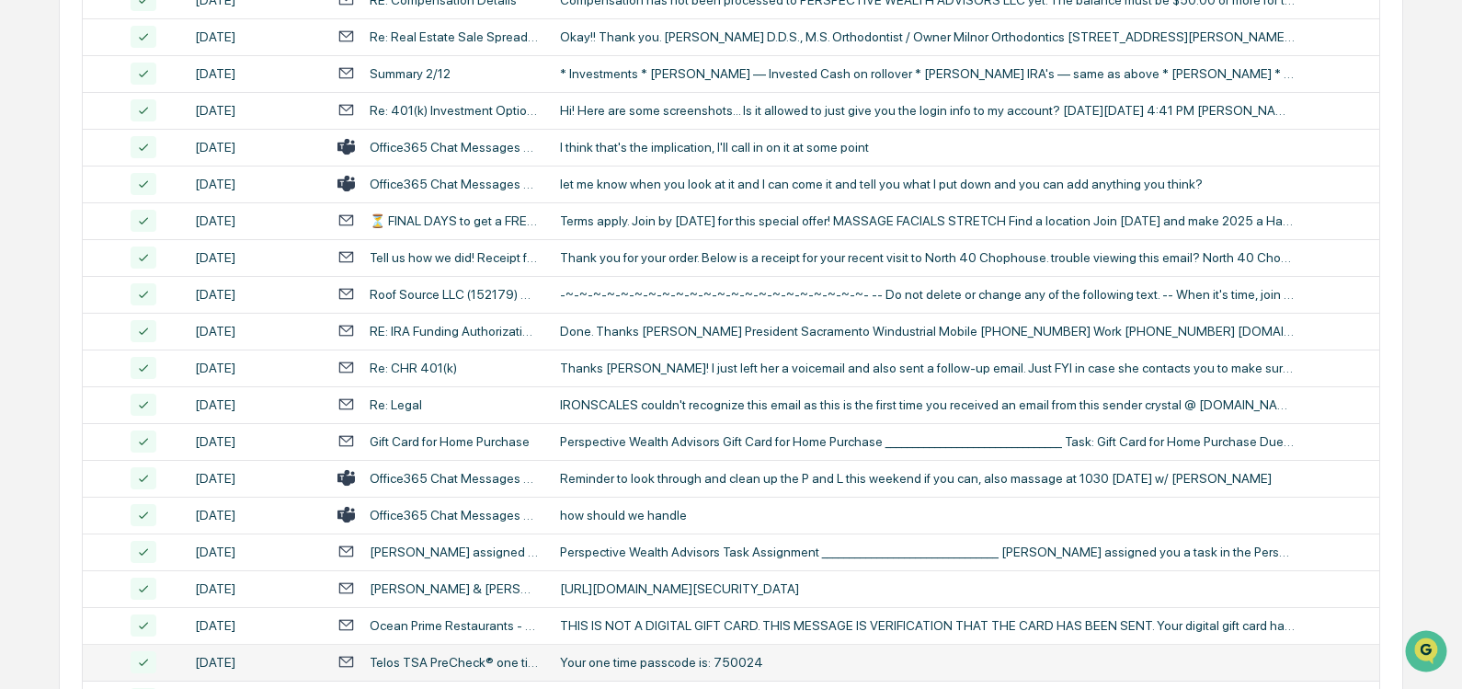
scroll to position [555, 0]
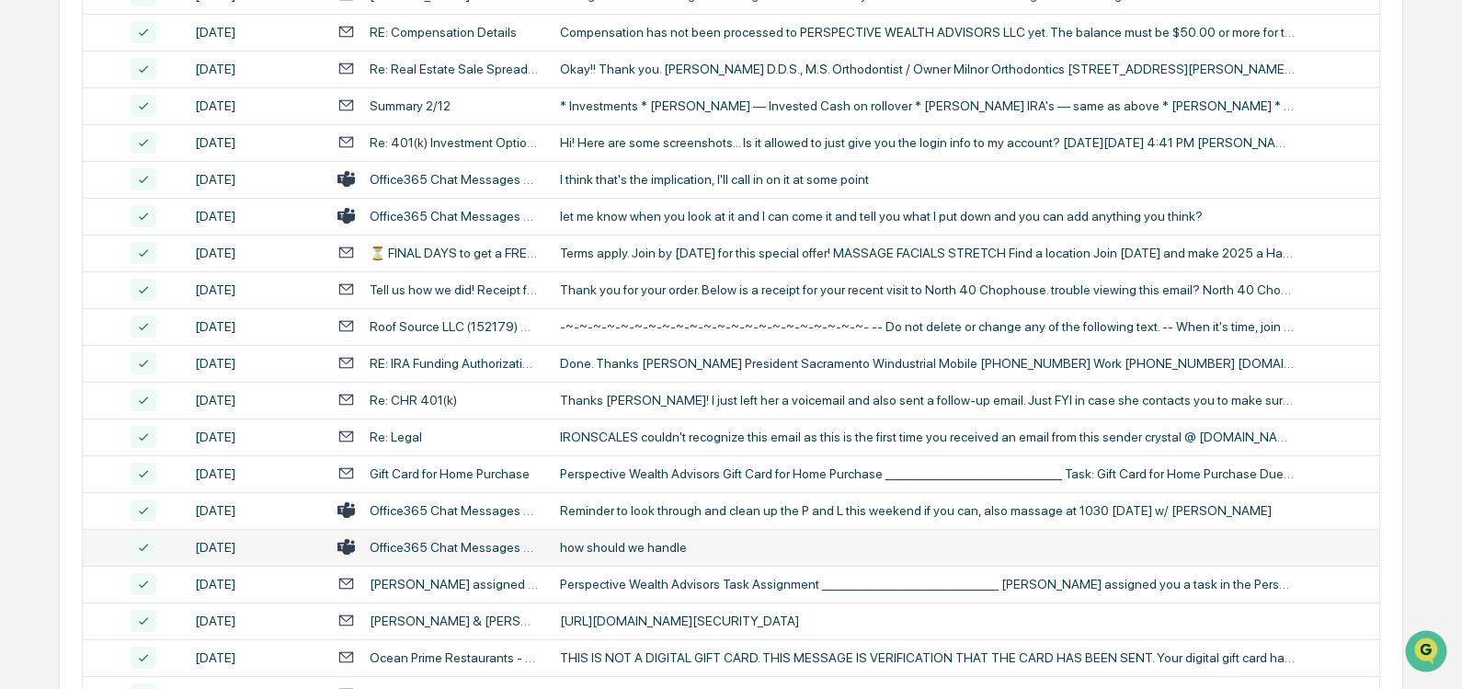
click at [522, 557] on td "Office365 Chat Messages with [PERSON_NAME], [PERSON_NAME] on [DATE]" at bounding box center [437, 547] width 223 height 37
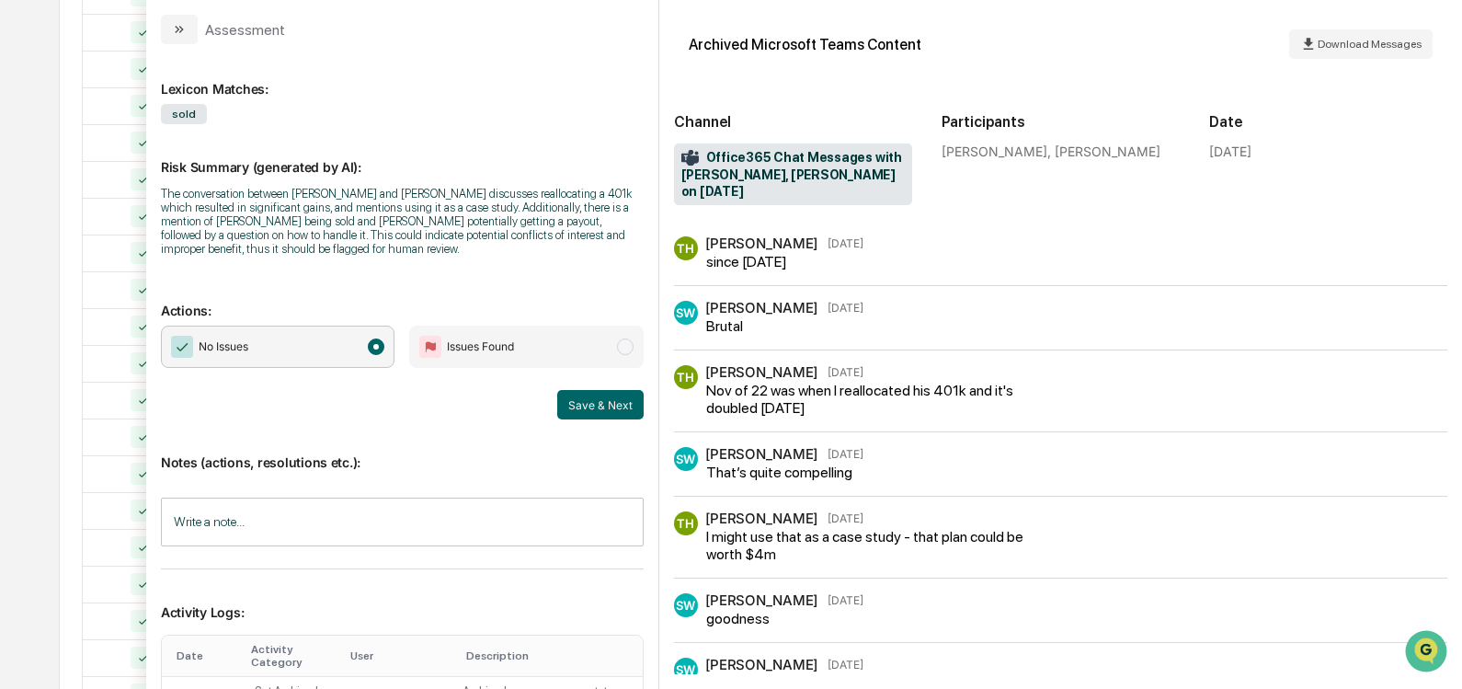
scroll to position [368, 0]
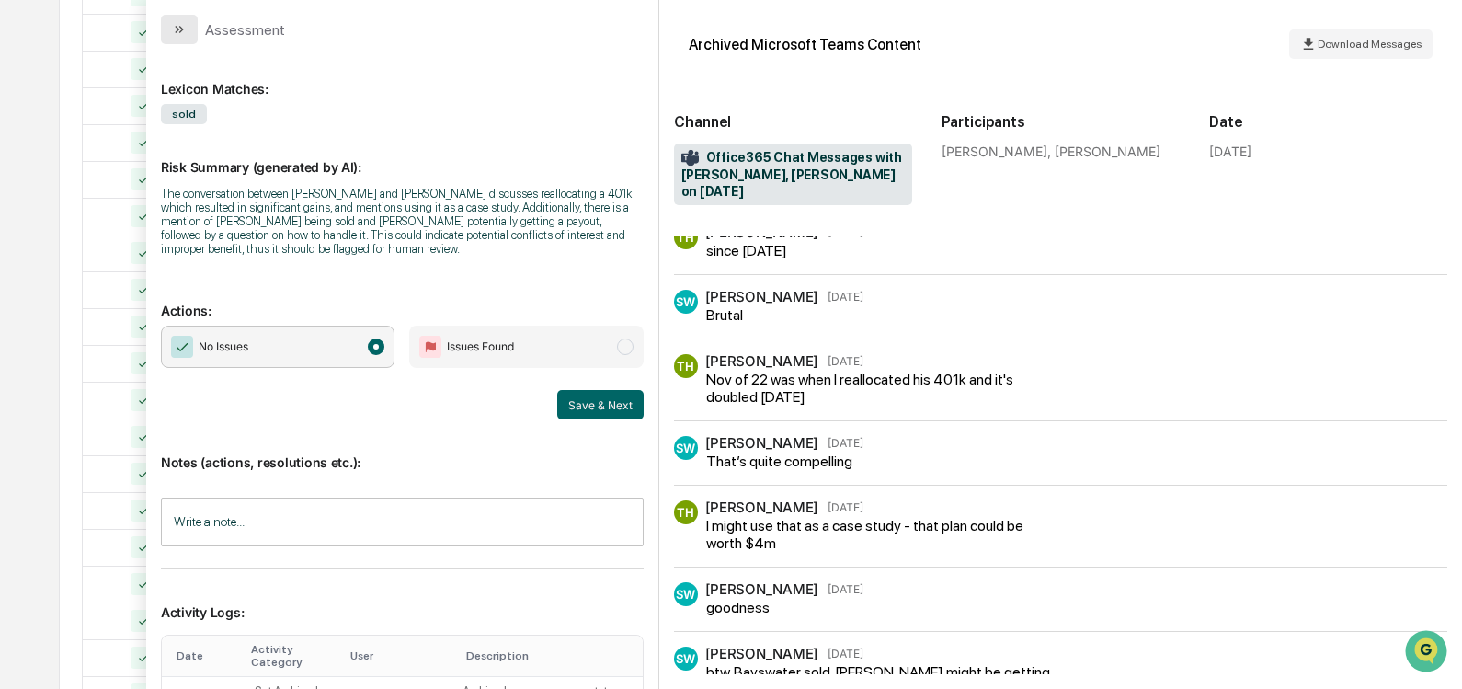
click at [177, 30] on icon "modal" at bounding box center [177, 29] width 5 height 7
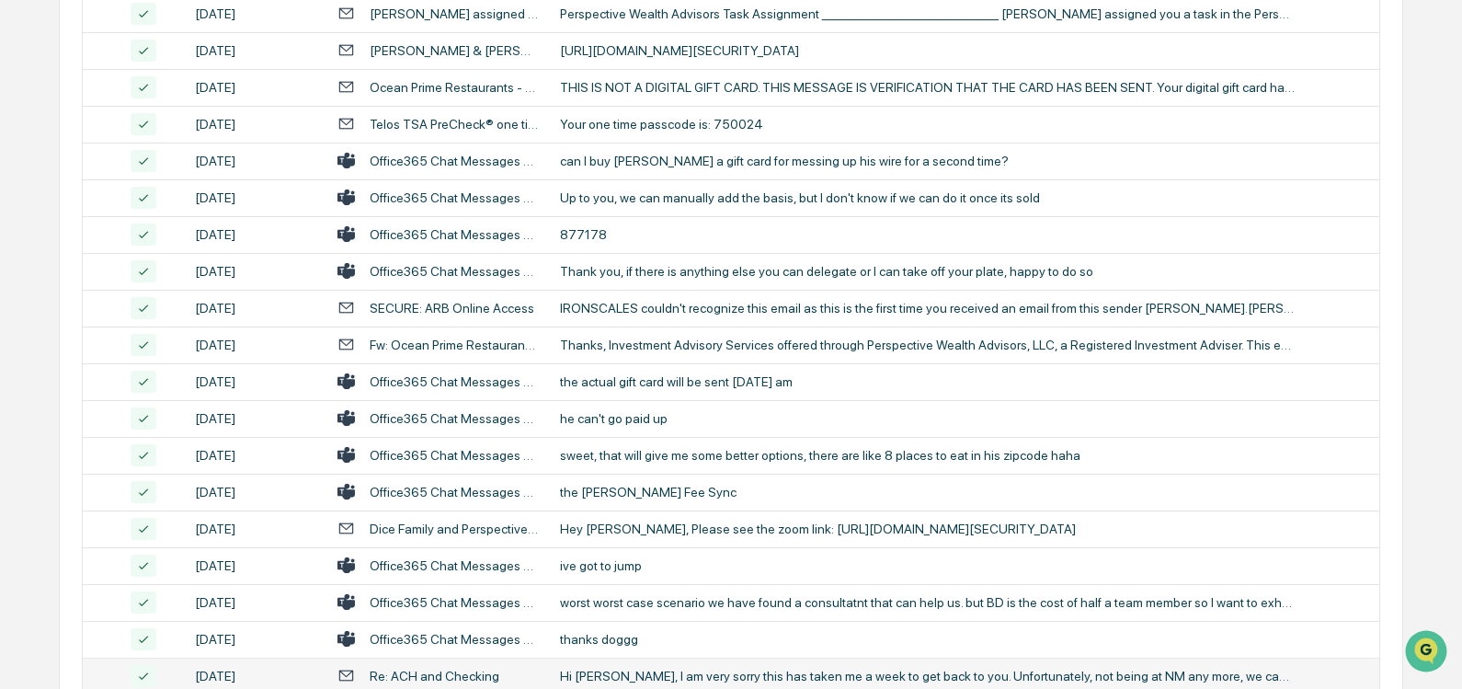
scroll to position [1475, 0]
